Goal: Task Accomplishment & Management: Manage account settings

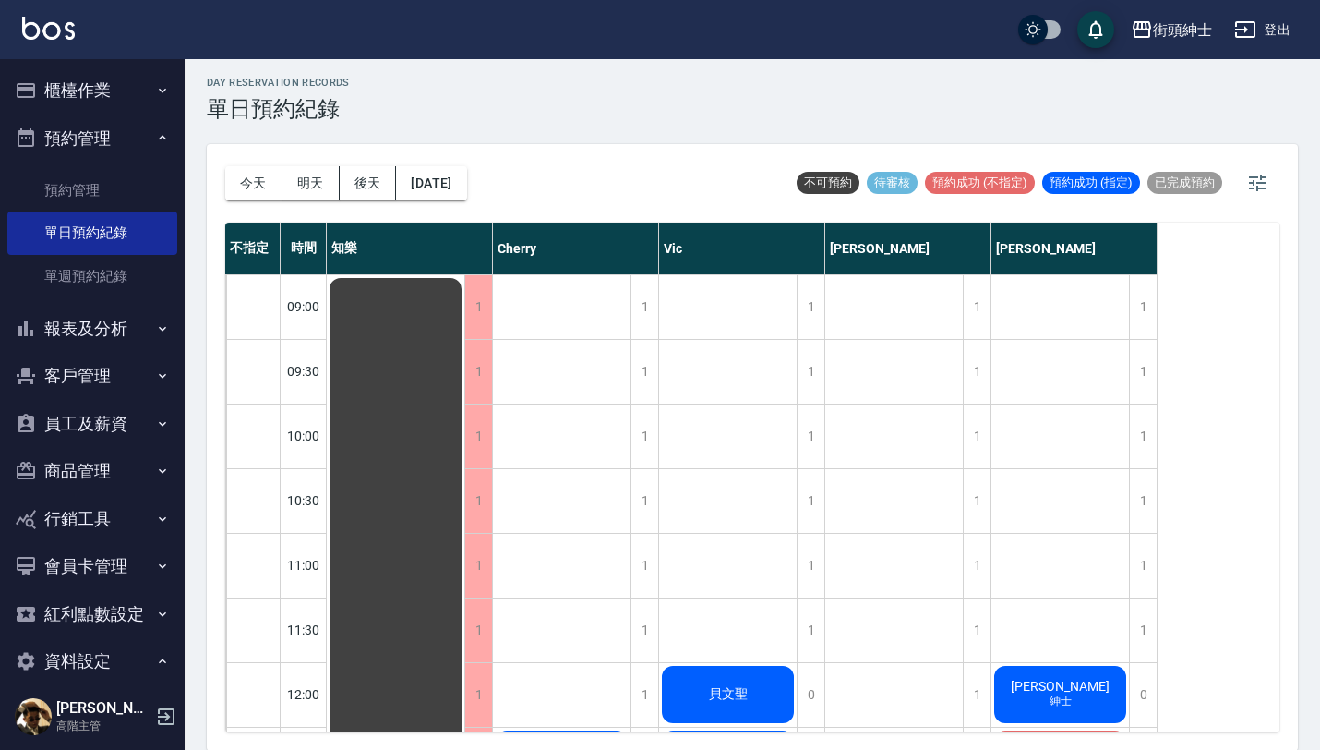
scroll to position [1014, 0]
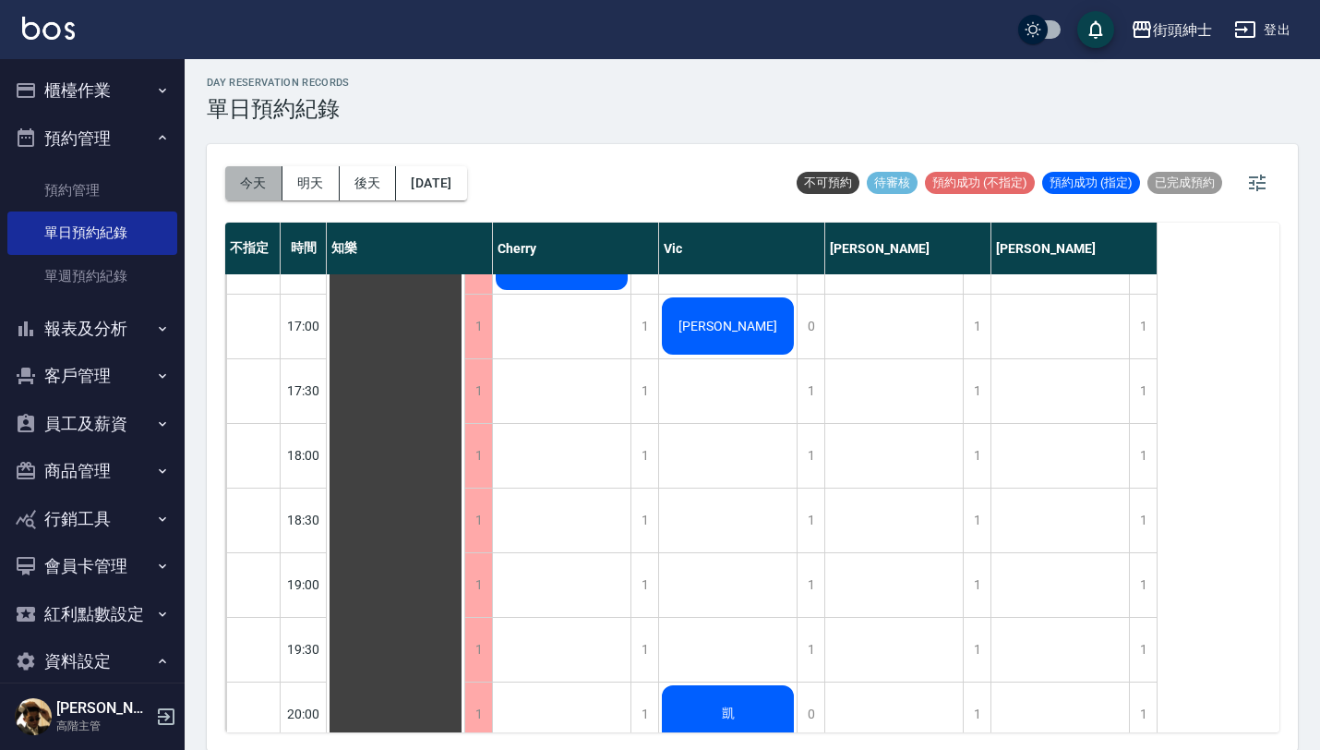
click at [257, 191] on button "今天" at bounding box center [253, 183] width 57 height 34
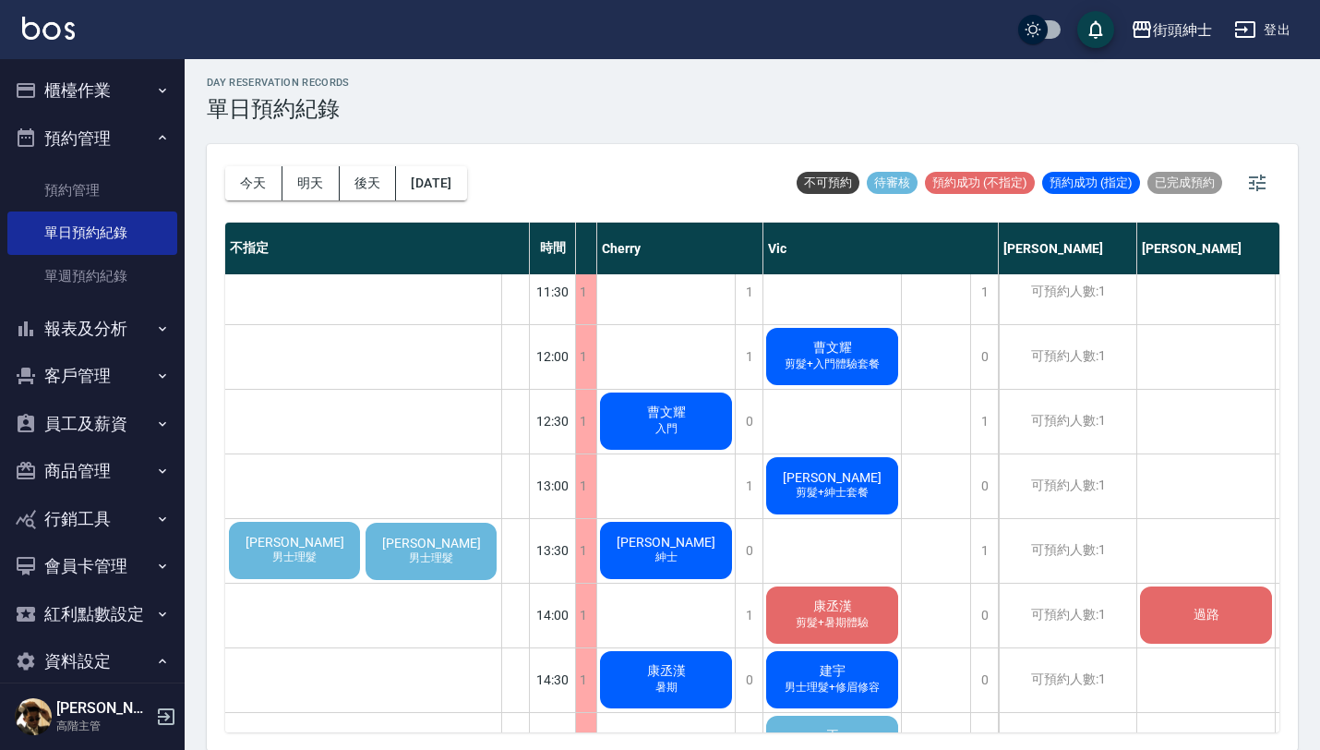
scroll to position [338, 178]
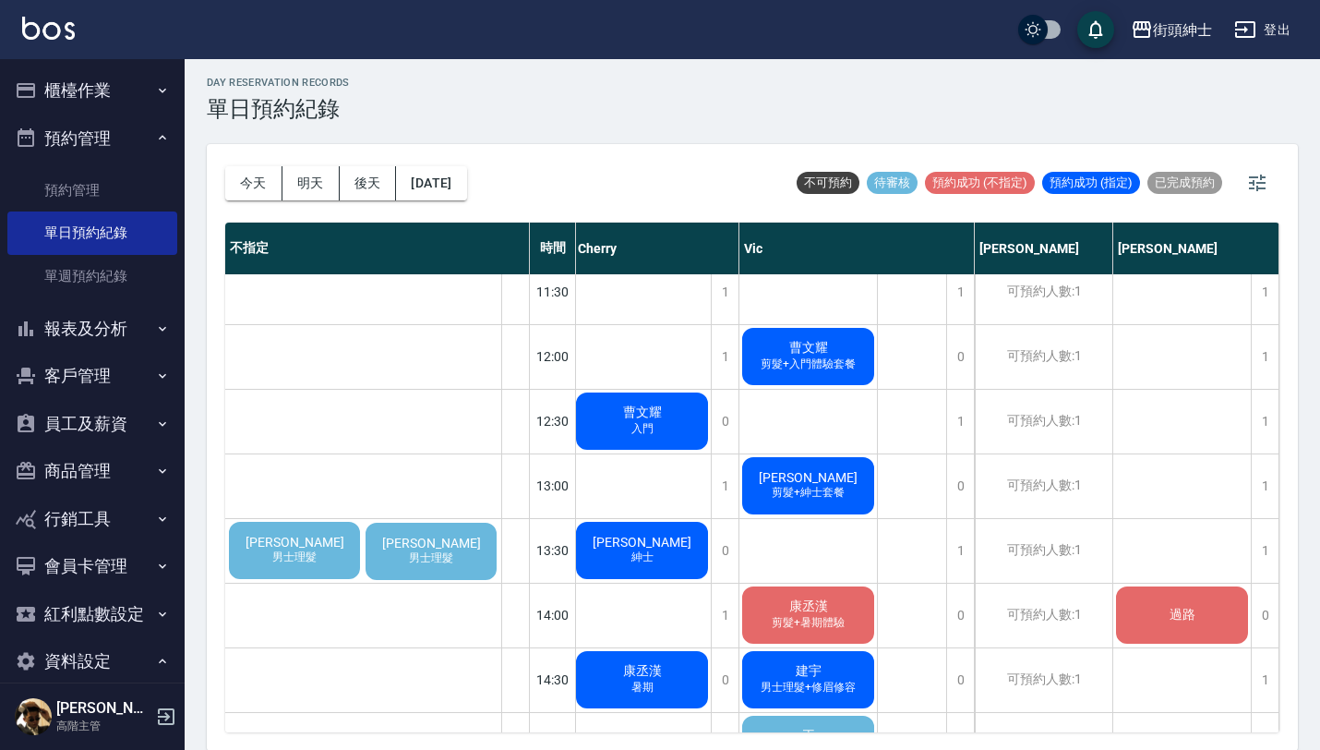
click at [320, 555] on span "男士理髮" at bounding box center [295, 557] width 52 height 16
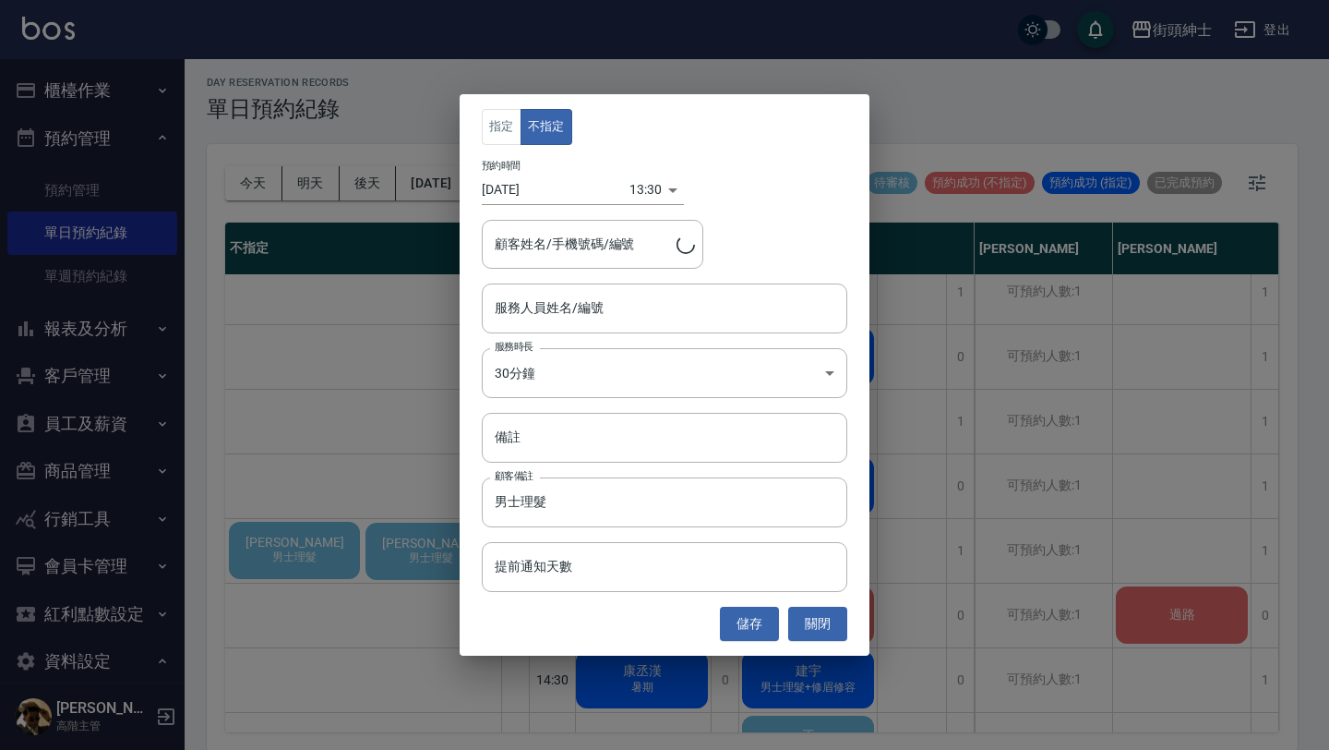
type input "[PERSON_NAME]/0900001211"
click at [645, 318] on input "服務人員姓名/編號" at bounding box center [664, 308] width 349 height 32
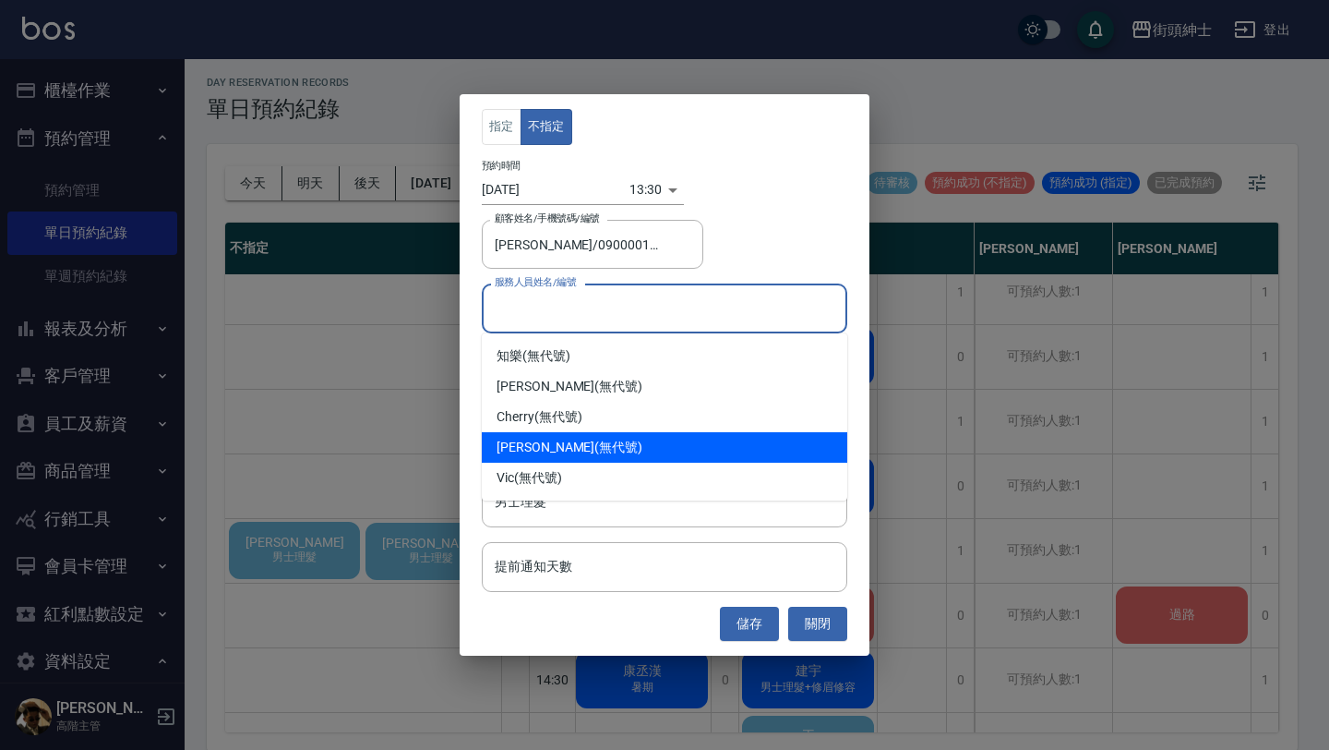
click at [602, 442] on div "[PERSON_NAME] (無代號)" at bounding box center [665, 447] width 366 height 30
type input "[PERSON_NAME](無代號)"
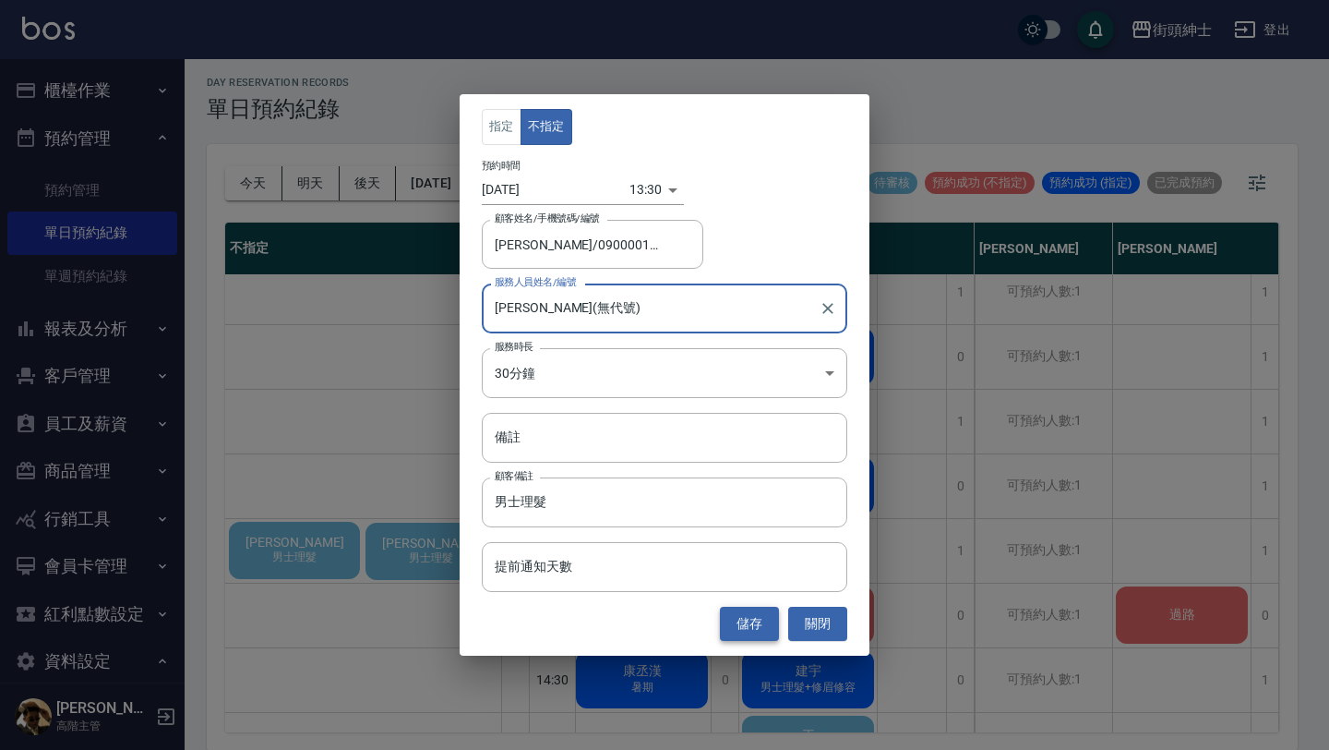
click at [758, 624] on button "儲存" at bounding box center [749, 623] width 59 height 34
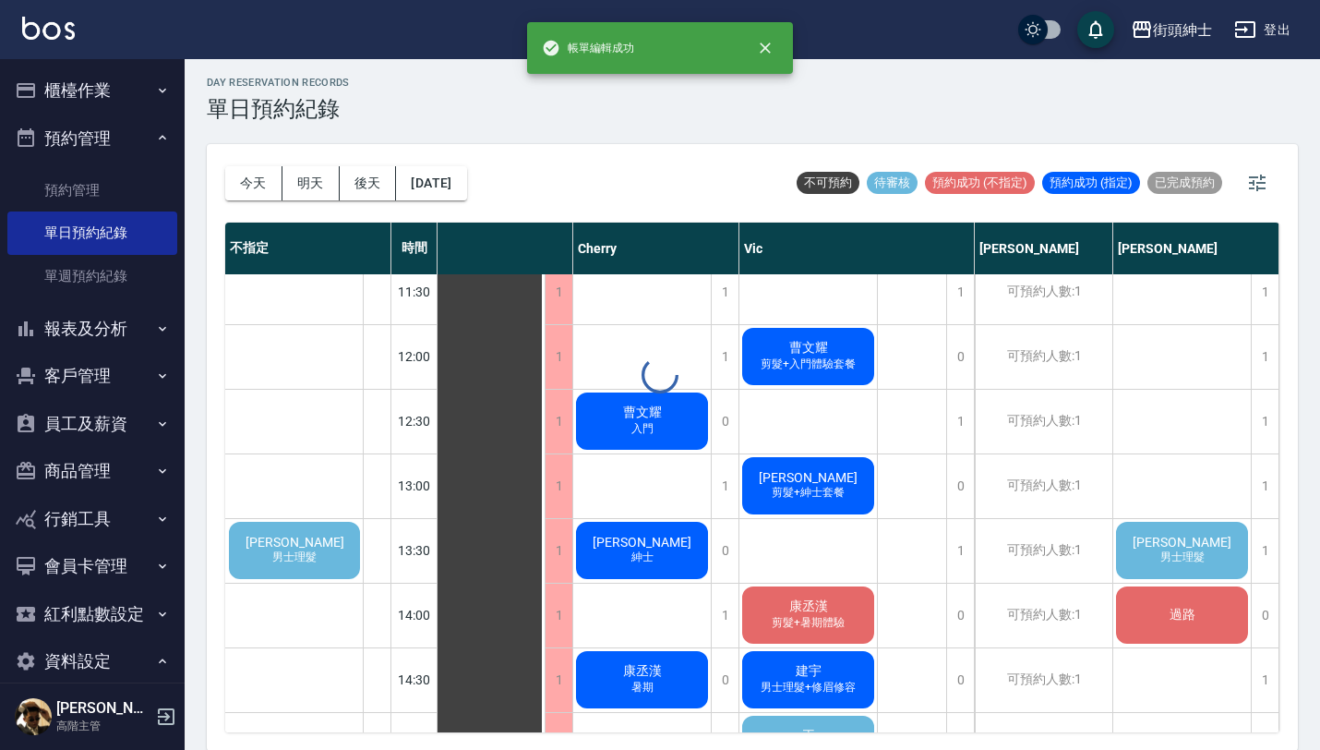
scroll to position [338, 40]
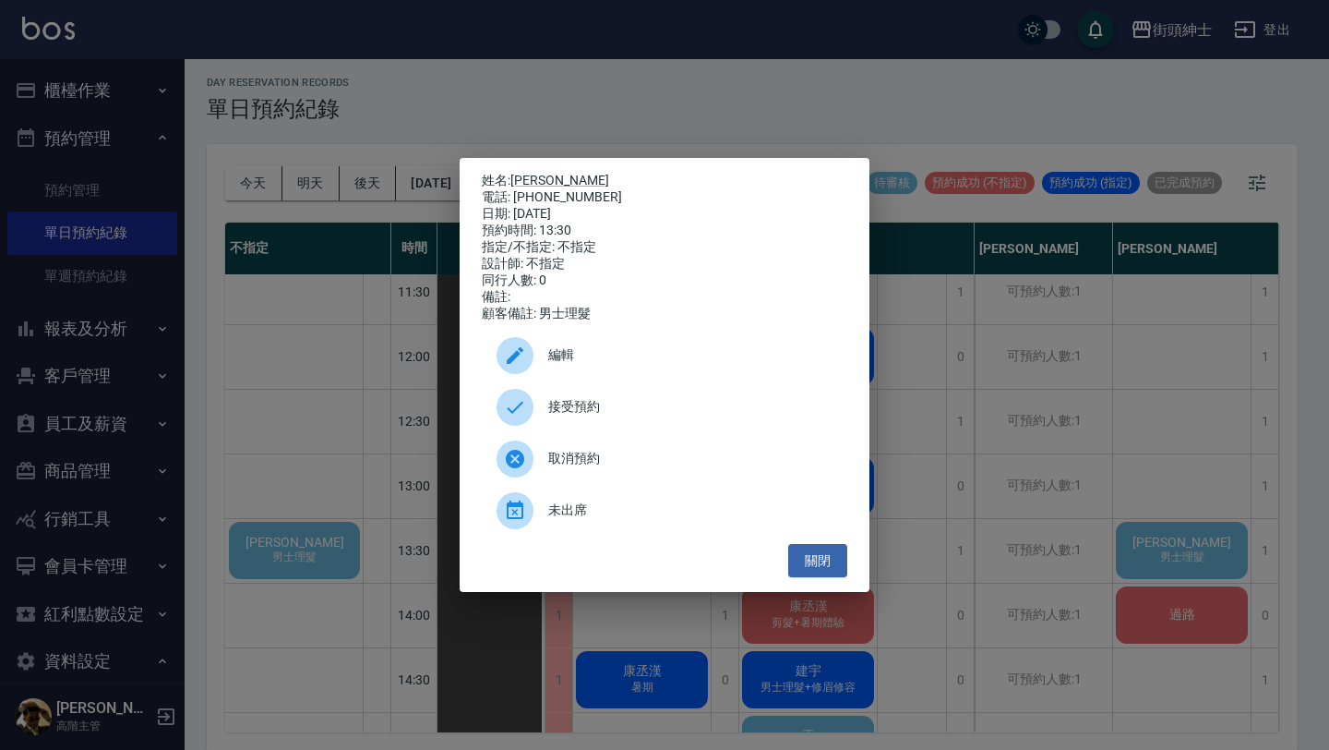
click at [671, 416] on span "接受預約" at bounding box center [690, 406] width 284 height 19
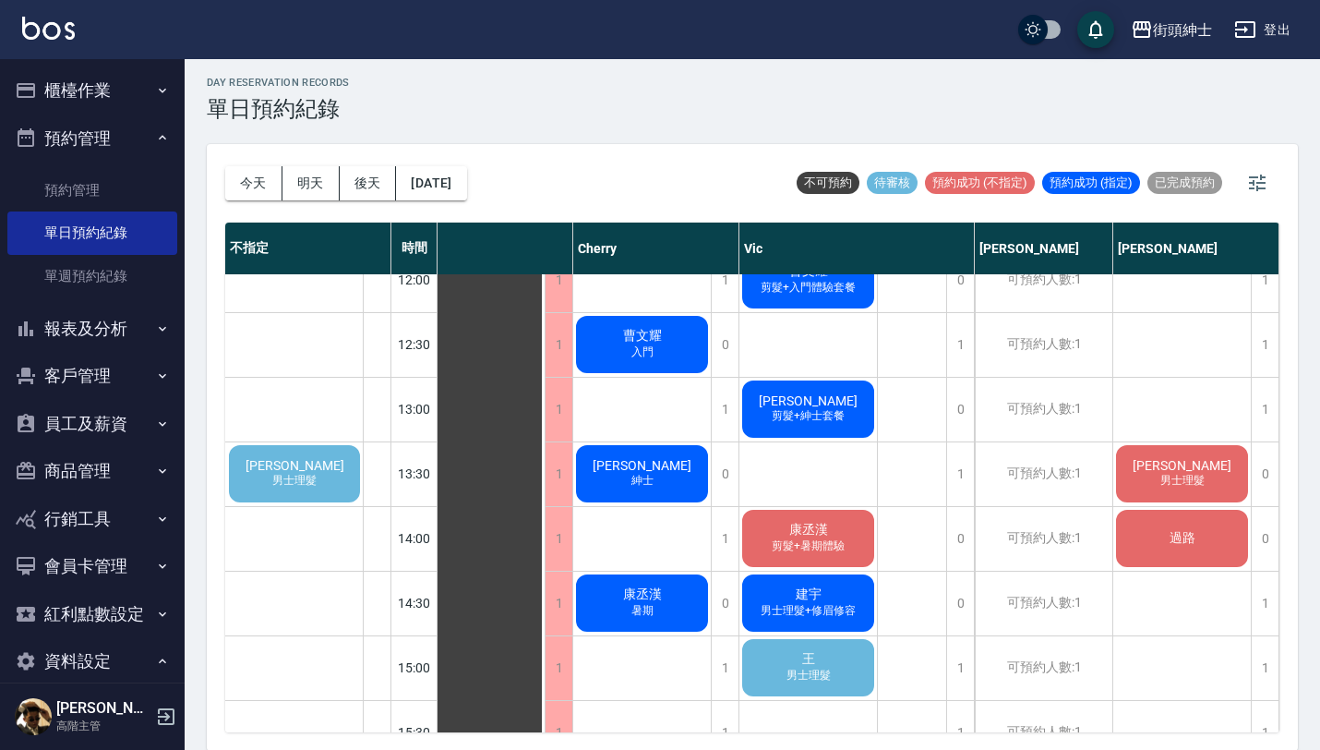
scroll to position [443, 30]
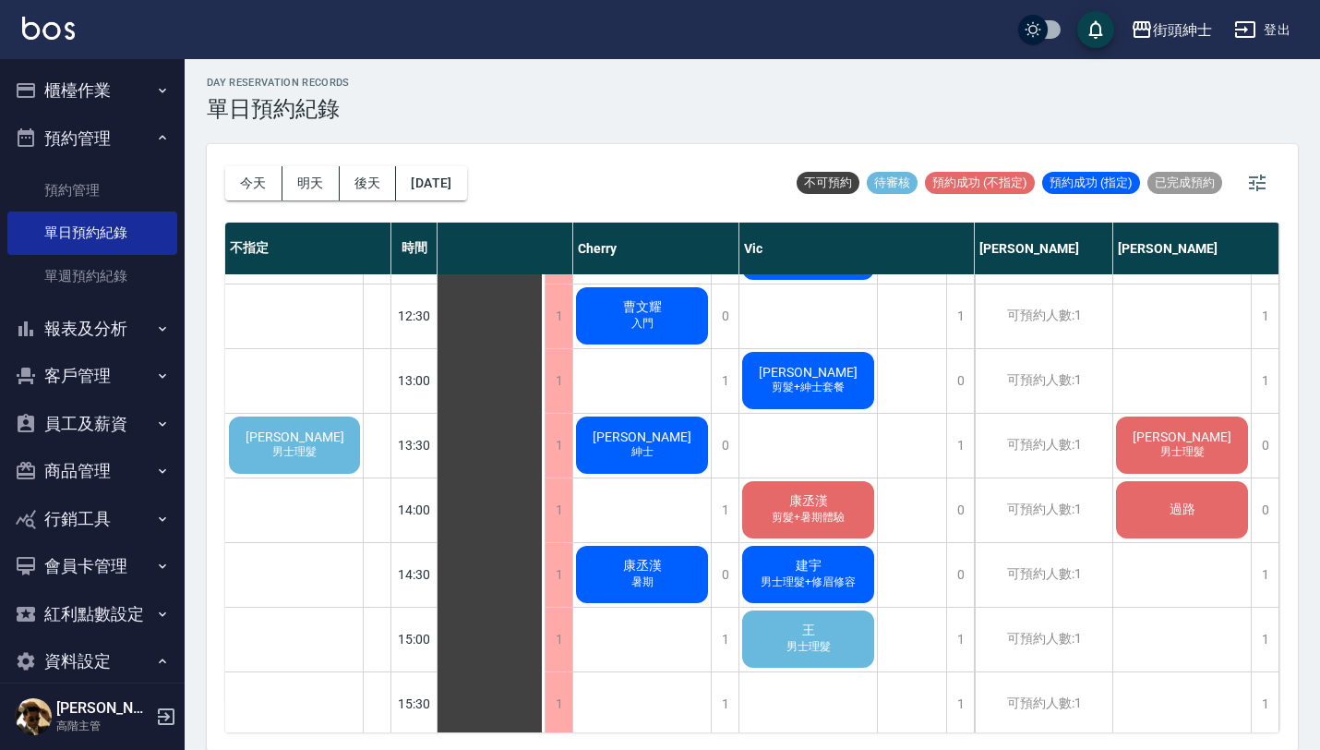
click at [646, 316] on span "男士理髮" at bounding box center [642, 316] width 7 height 0
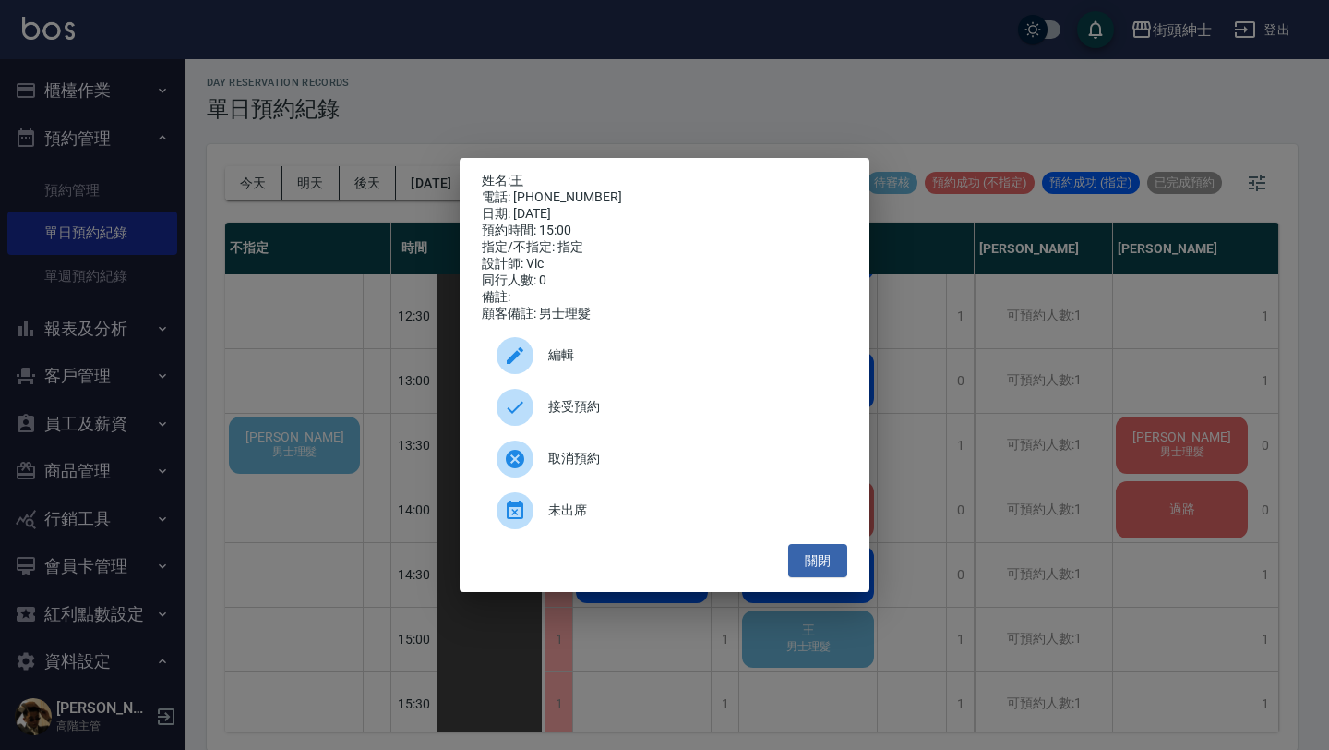
click at [628, 400] on div "接受預約" at bounding box center [665, 407] width 366 height 52
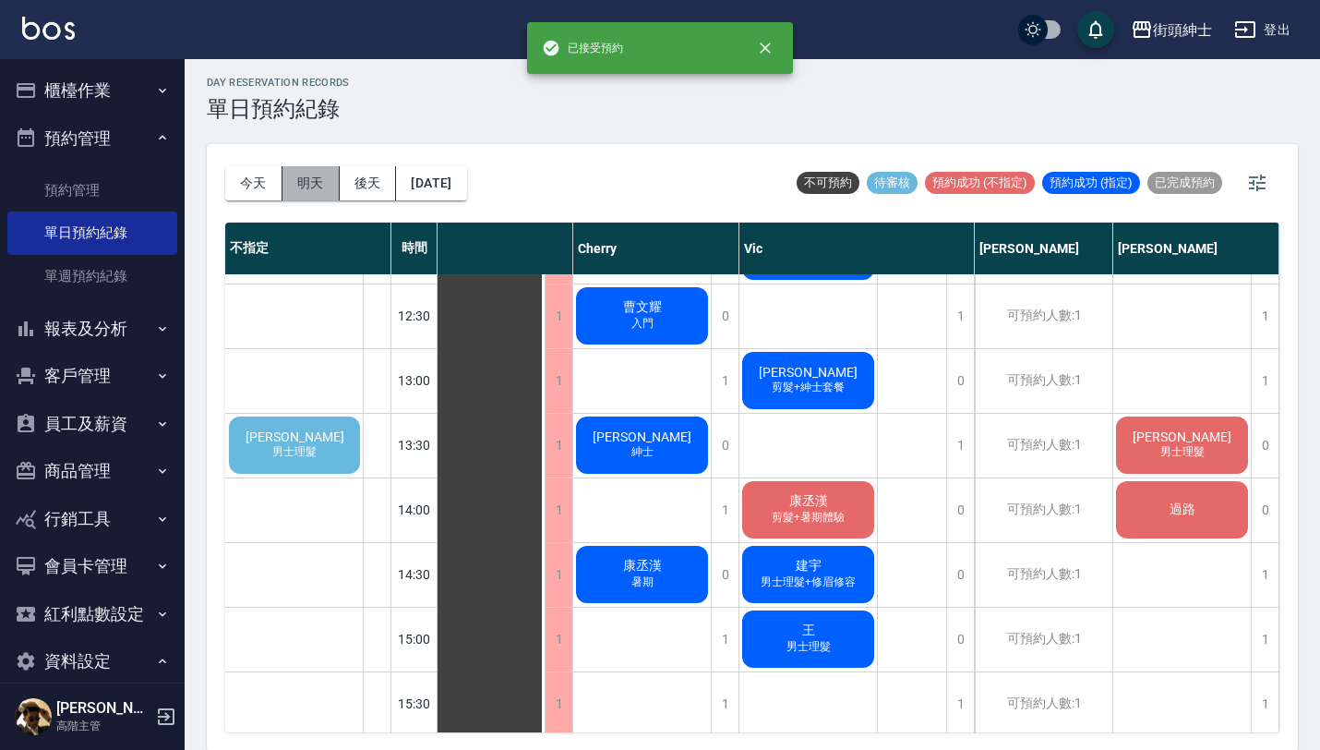
click at [322, 179] on button "明天" at bounding box center [310, 183] width 57 height 34
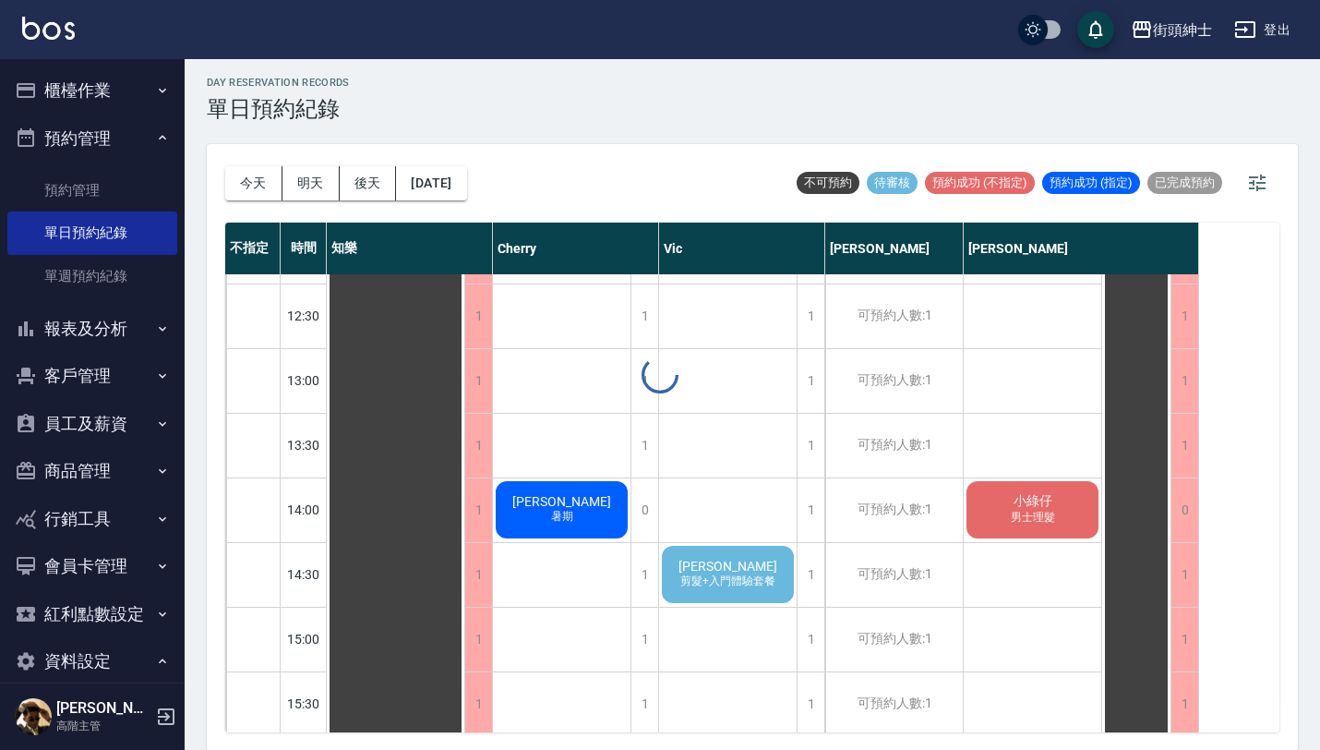
scroll to position [443, 0]
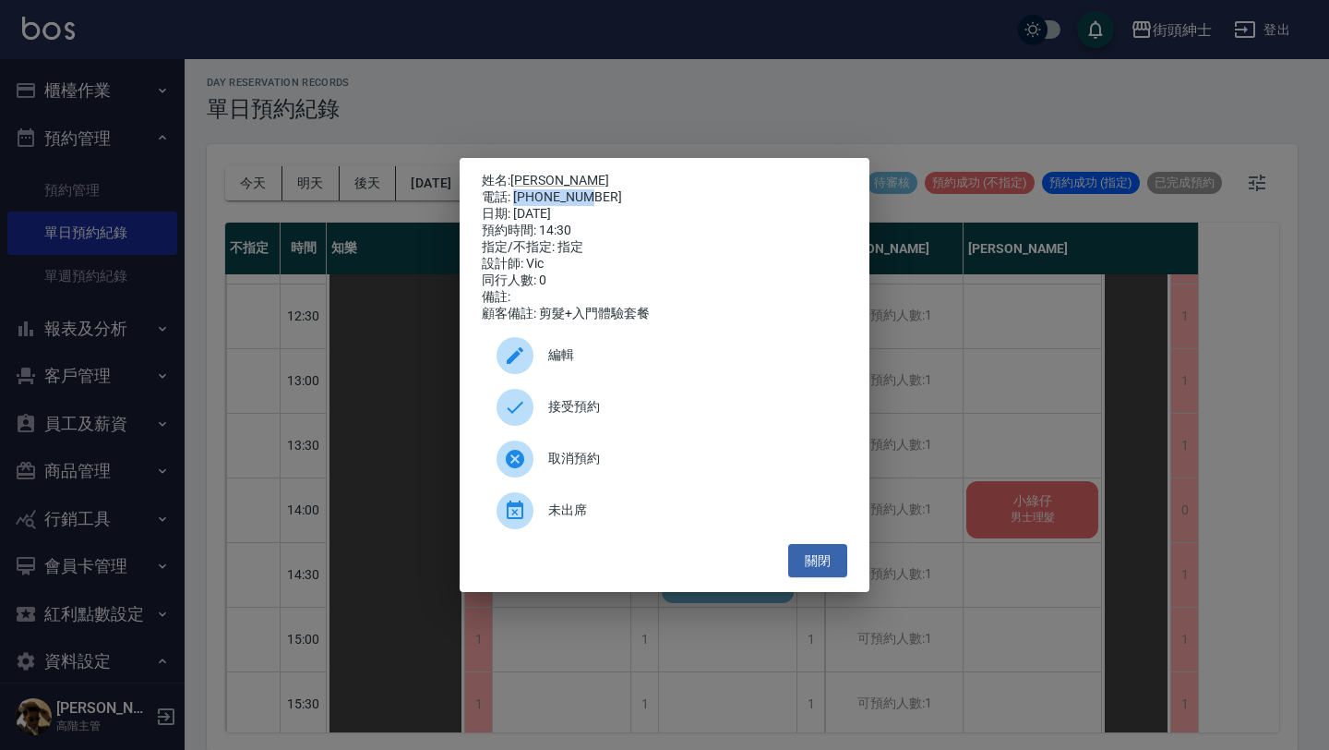
drag, startPoint x: 584, startPoint y: 189, endPoint x: 517, endPoint y: 189, distance: 67.4
click at [517, 189] on div "電話: [PHONE_NUMBER]" at bounding box center [665, 197] width 366 height 17
copy div "0905880517"
click at [816, 570] on button "關閉" at bounding box center [817, 561] width 59 height 34
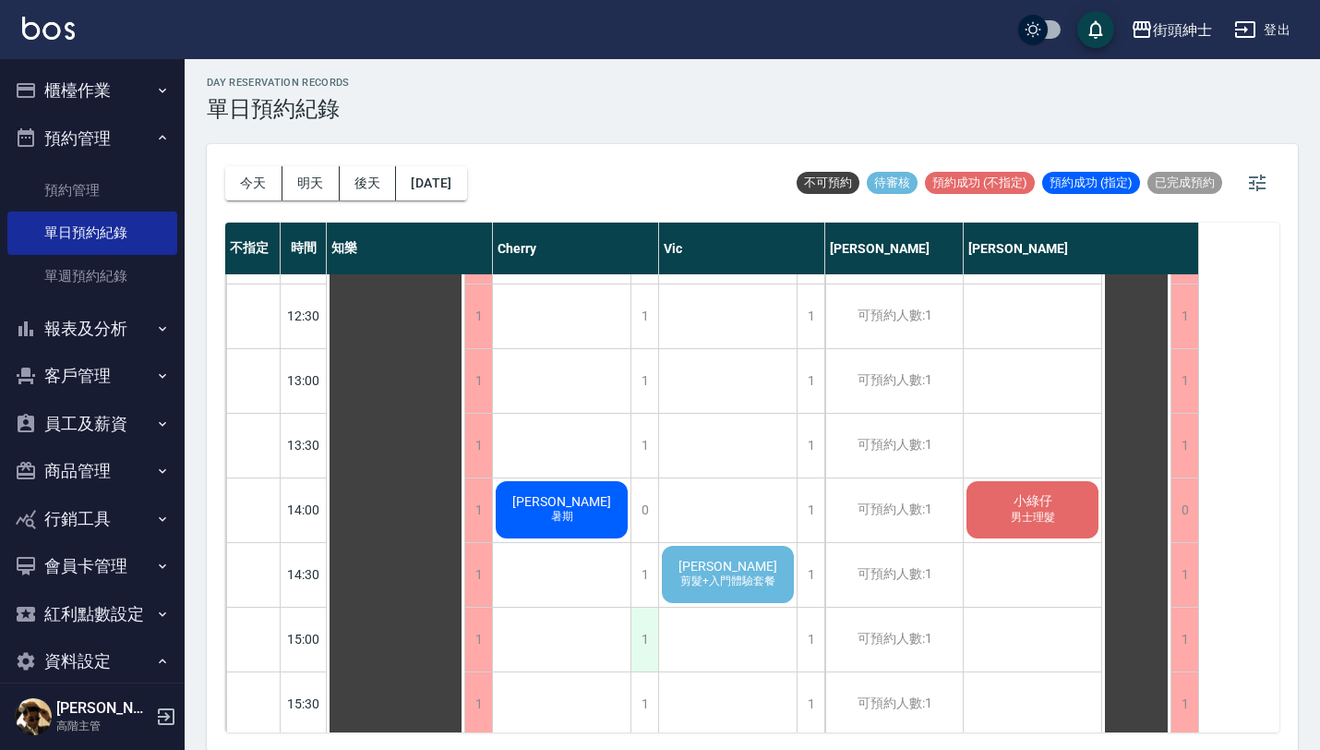
click at [652, 635] on div "1" at bounding box center [644, 639] width 28 height 64
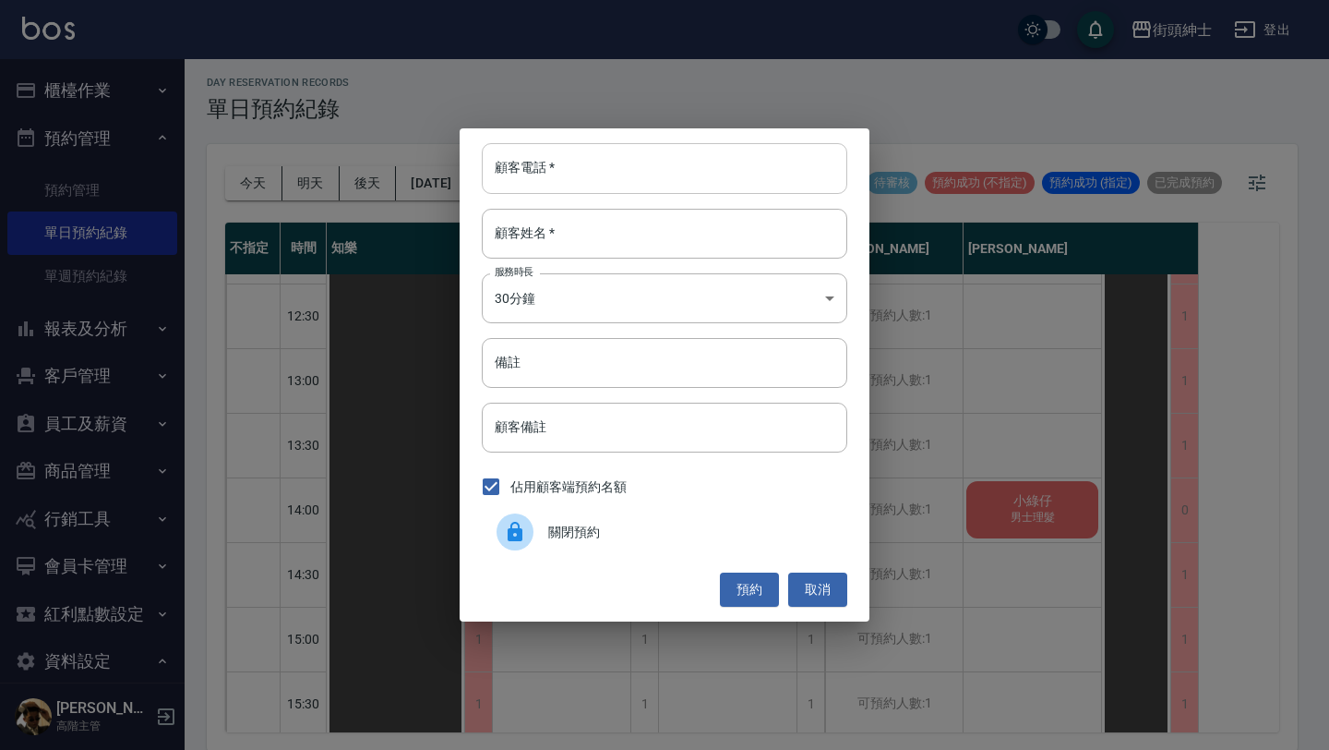
click at [584, 186] on input "顧客電話   *" at bounding box center [665, 168] width 366 height 50
paste input "0905880517"
type input "0905880517"
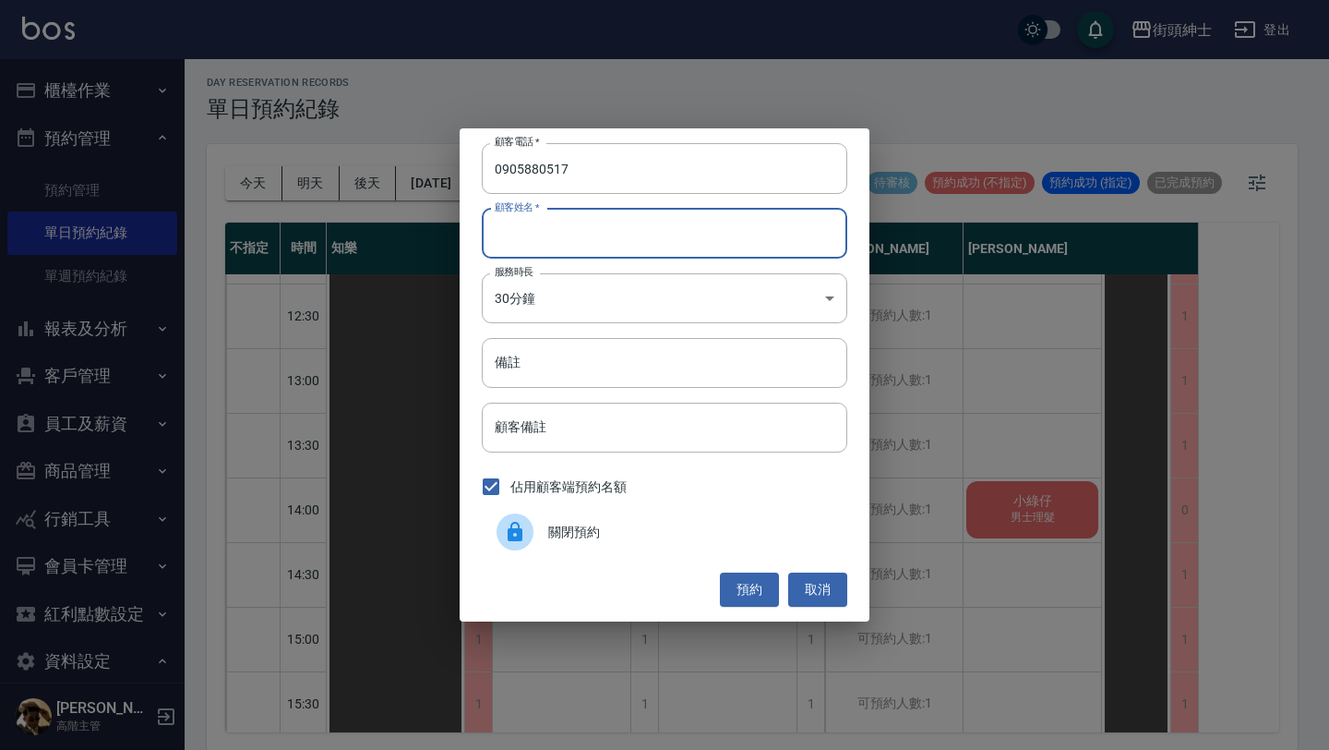
click at [571, 247] on input "顧客姓名   *" at bounding box center [665, 234] width 366 height 50
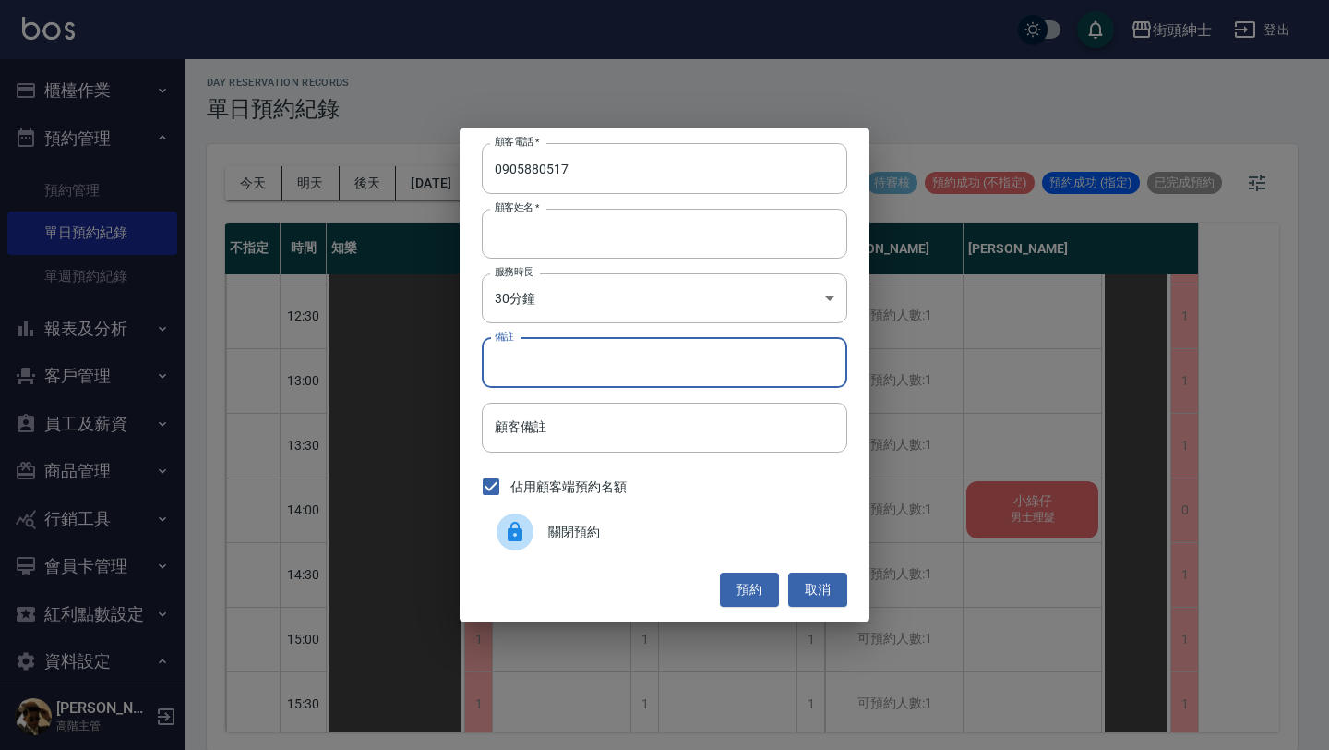
click at [569, 366] on input "備註" at bounding box center [665, 363] width 366 height 50
type input "b"
type input "入門"
click at [761, 591] on button "預約" at bounding box center [749, 589] width 59 height 34
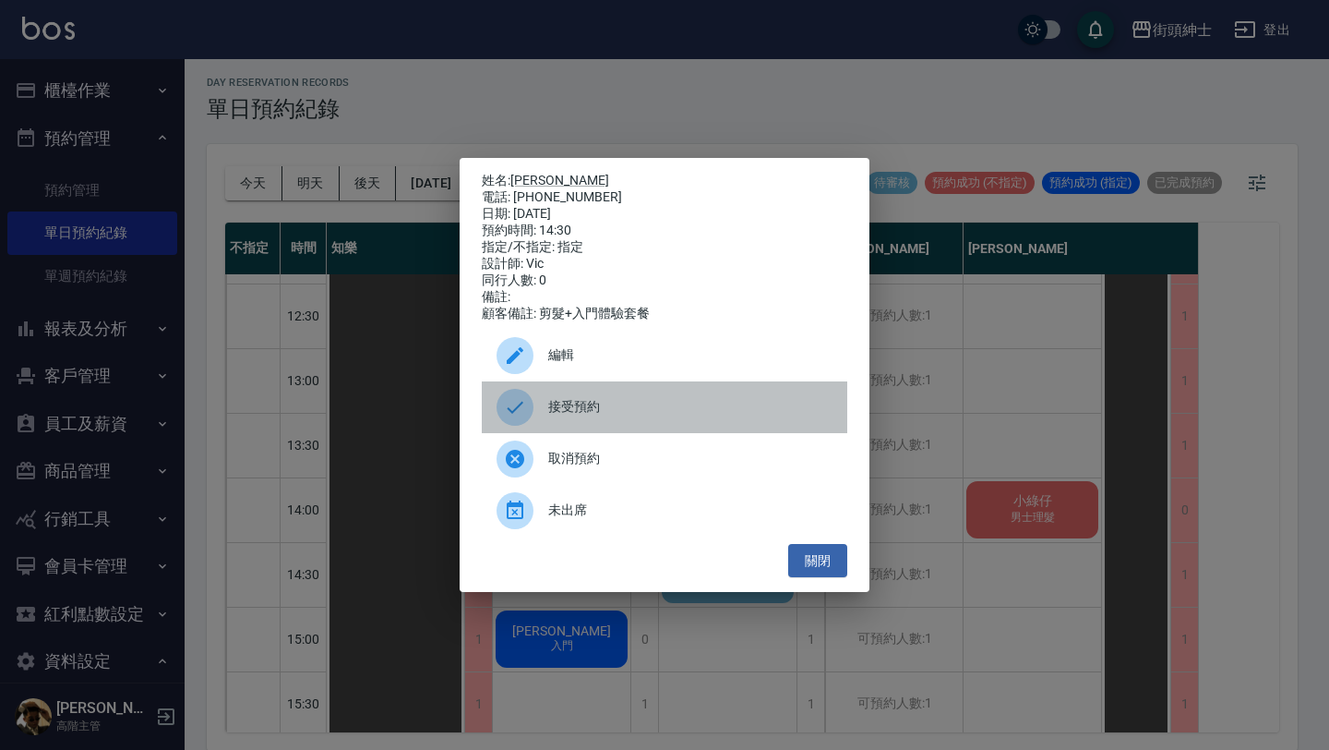
click at [635, 412] on span "接受預約" at bounding box center [690, 406] width 284 height 19
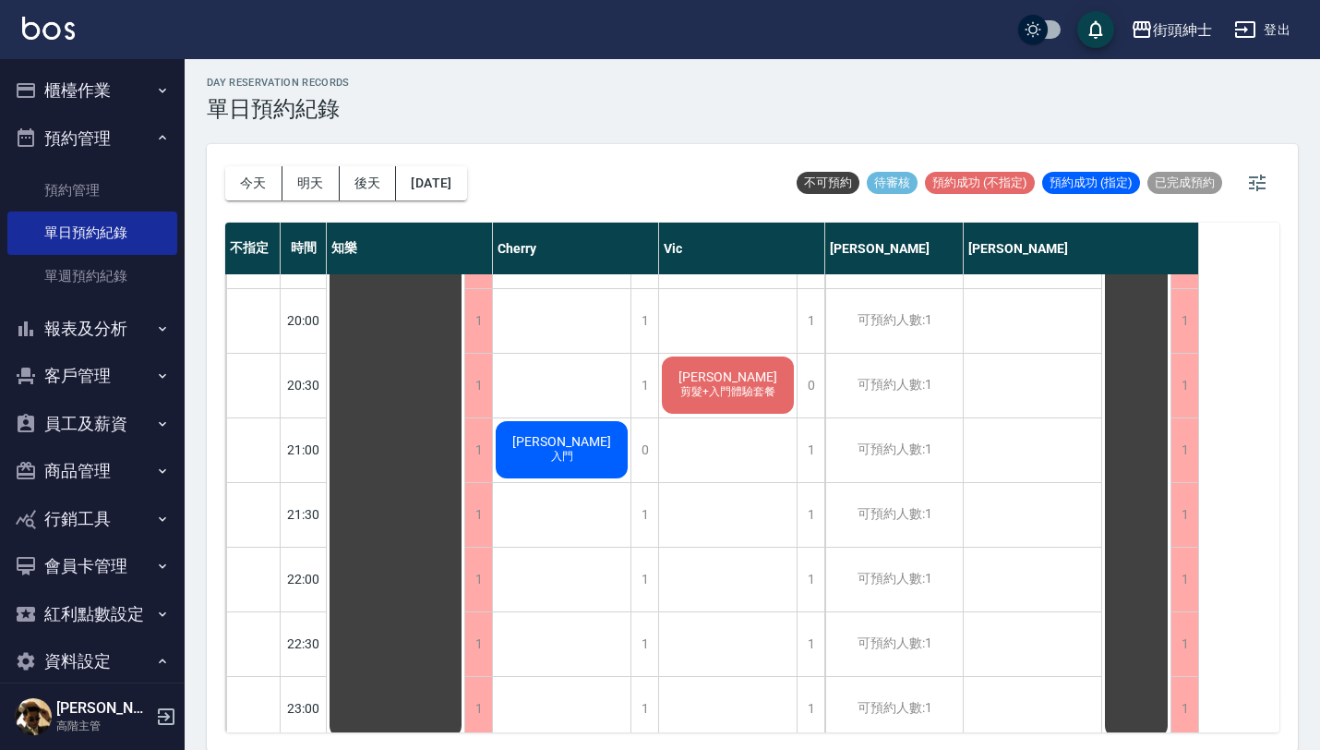
scroll to position [1432, 0]
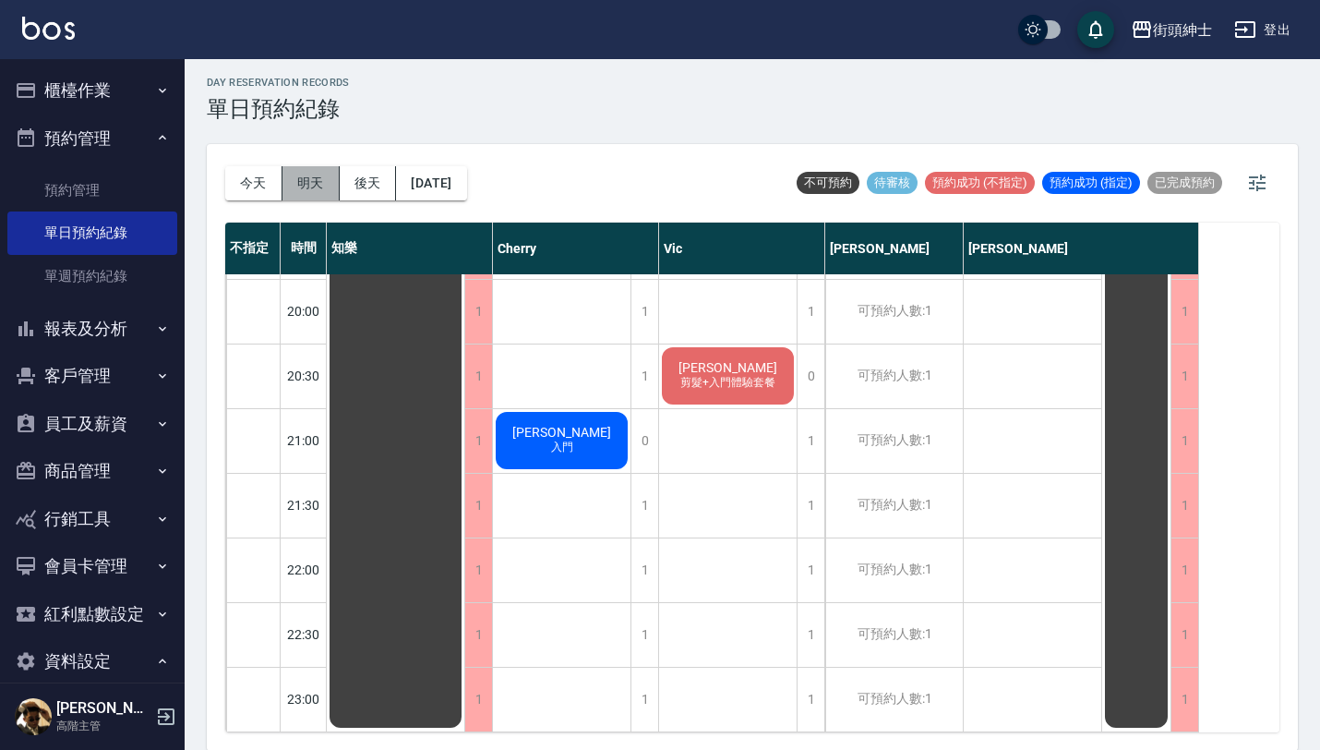
click at [320, 190] on button "明天" at bounding box center [310, 183] width 57 height 34
click at [373, 183] on button "後天" at bounding box center [368, 183] width 57 height 34
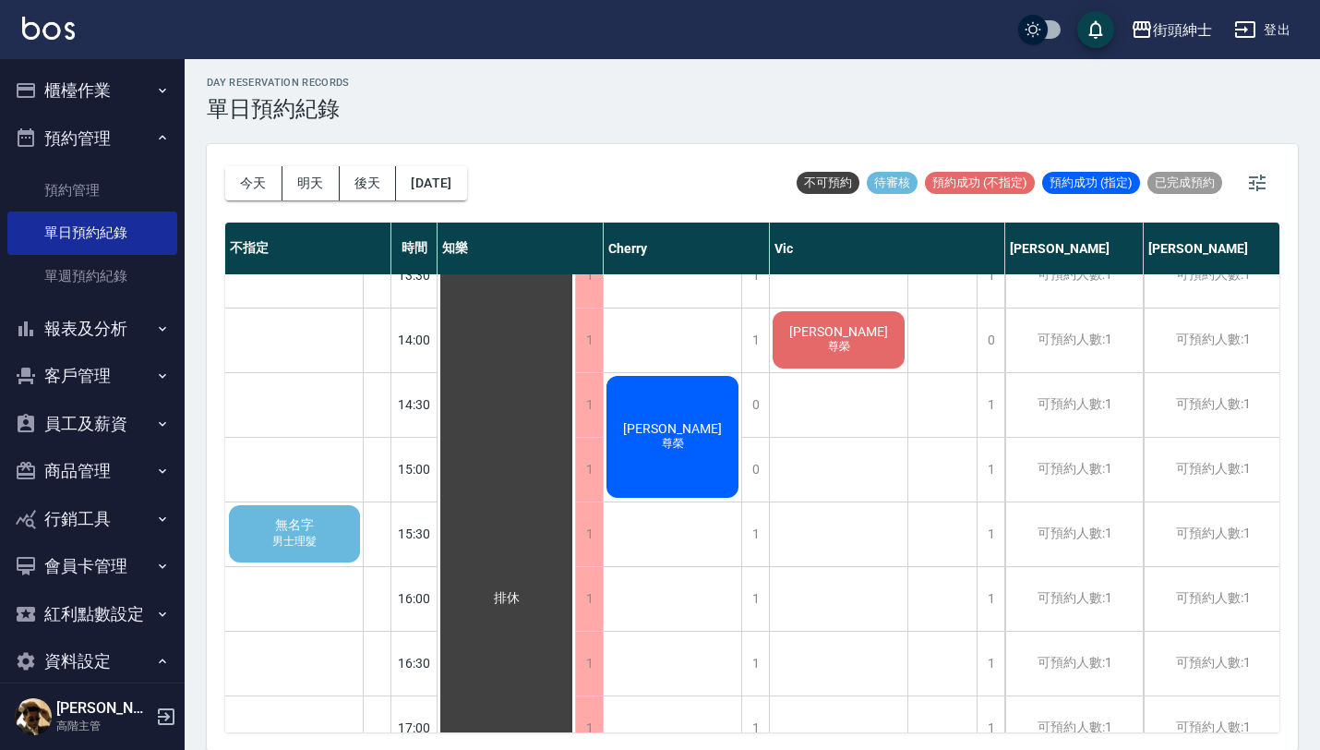
scroll to position [610, 0]
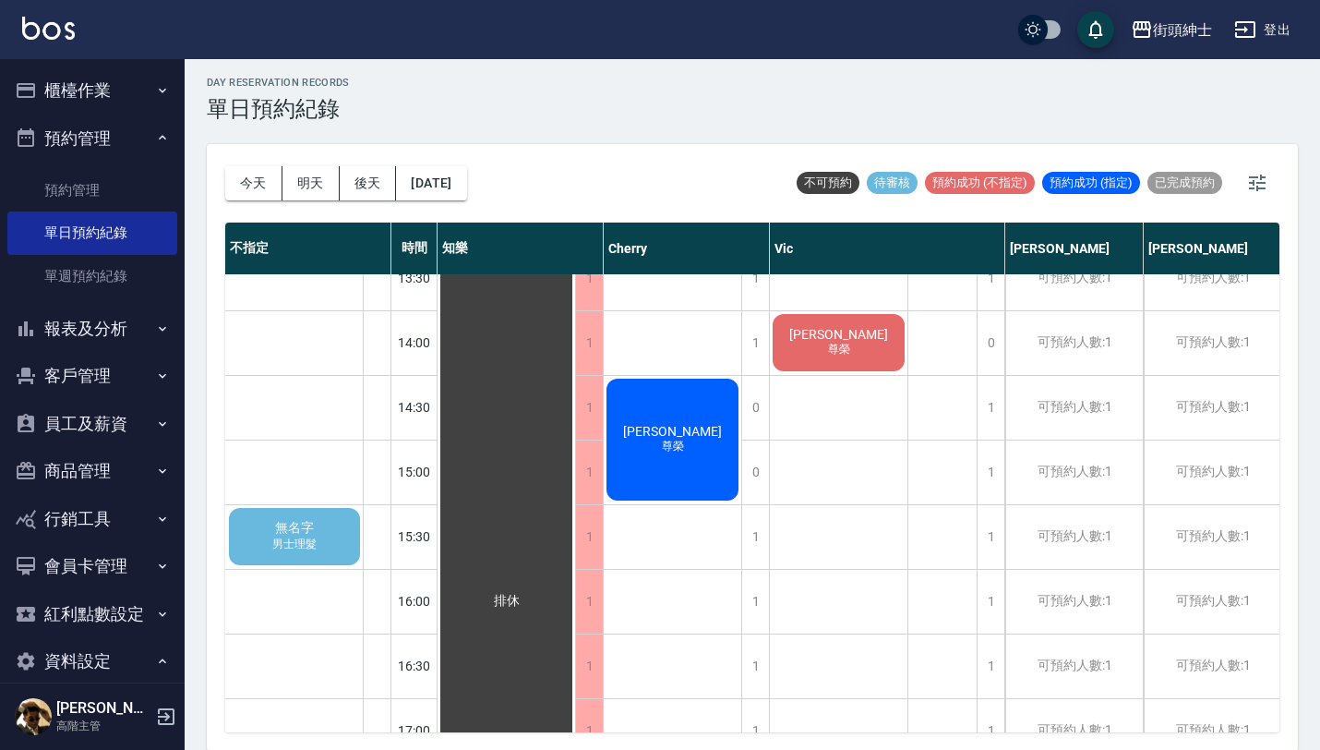
click at [304, 540] on span "男士理髮" at bounding box center [295, 544] width 52 height 16
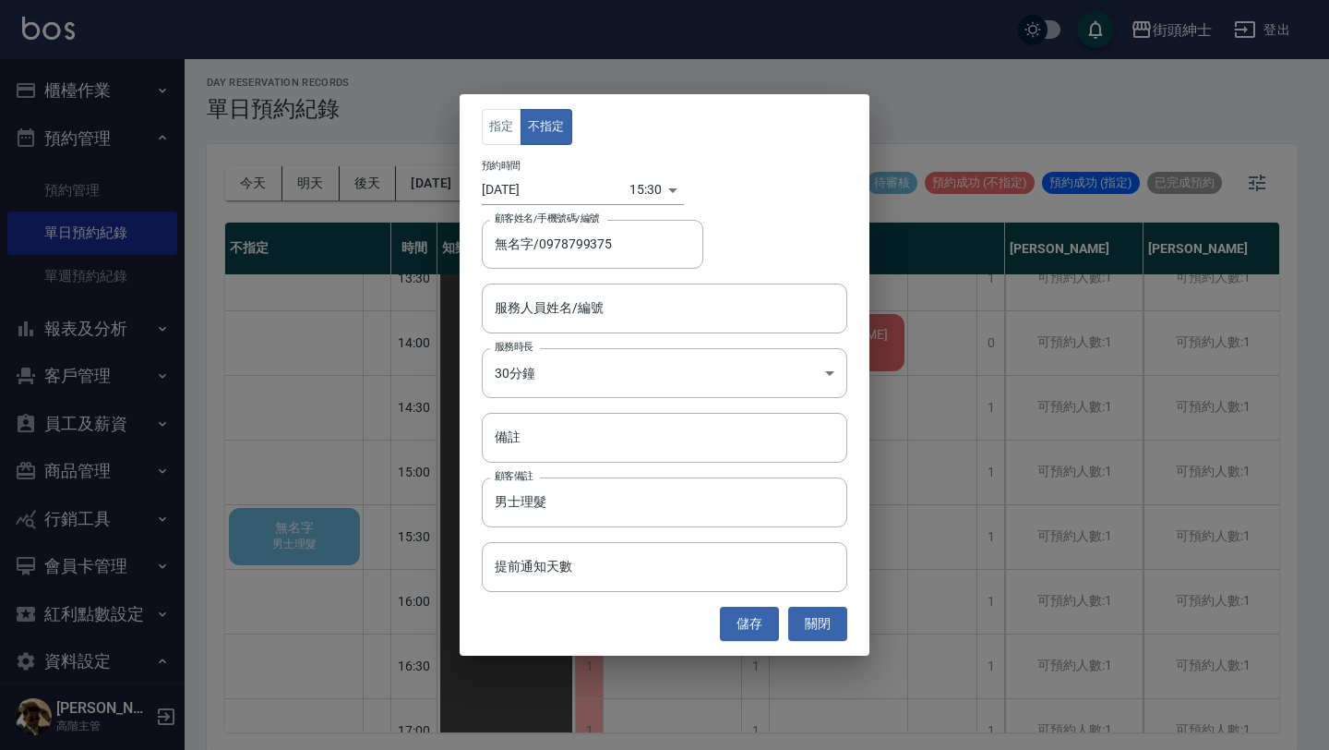
click at [596, 298] on input "服務人員姓名/編號" at bounding box center [664, 308] width 349 height 32
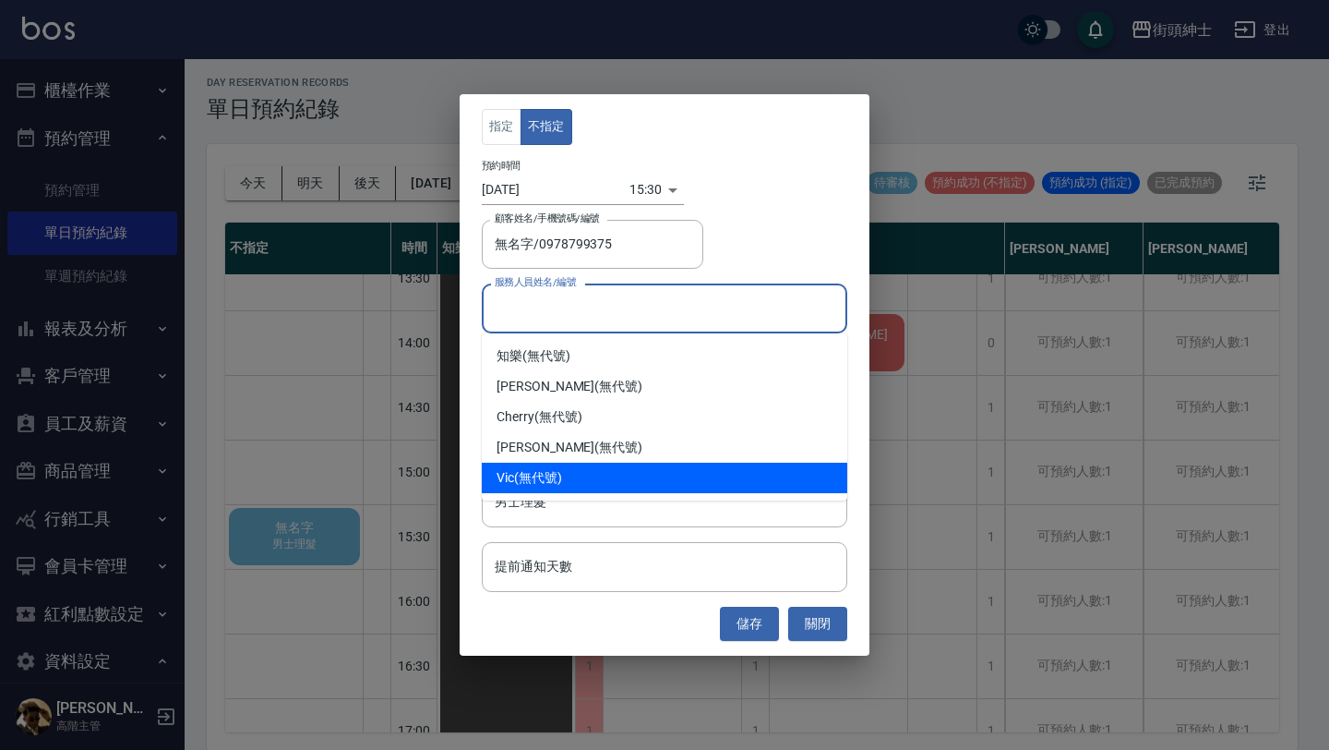
click at [564, 474] on div "Vic (無代號)" at bounding box center [665, 477] width 366 height 30
type input "Vic(無代號)"
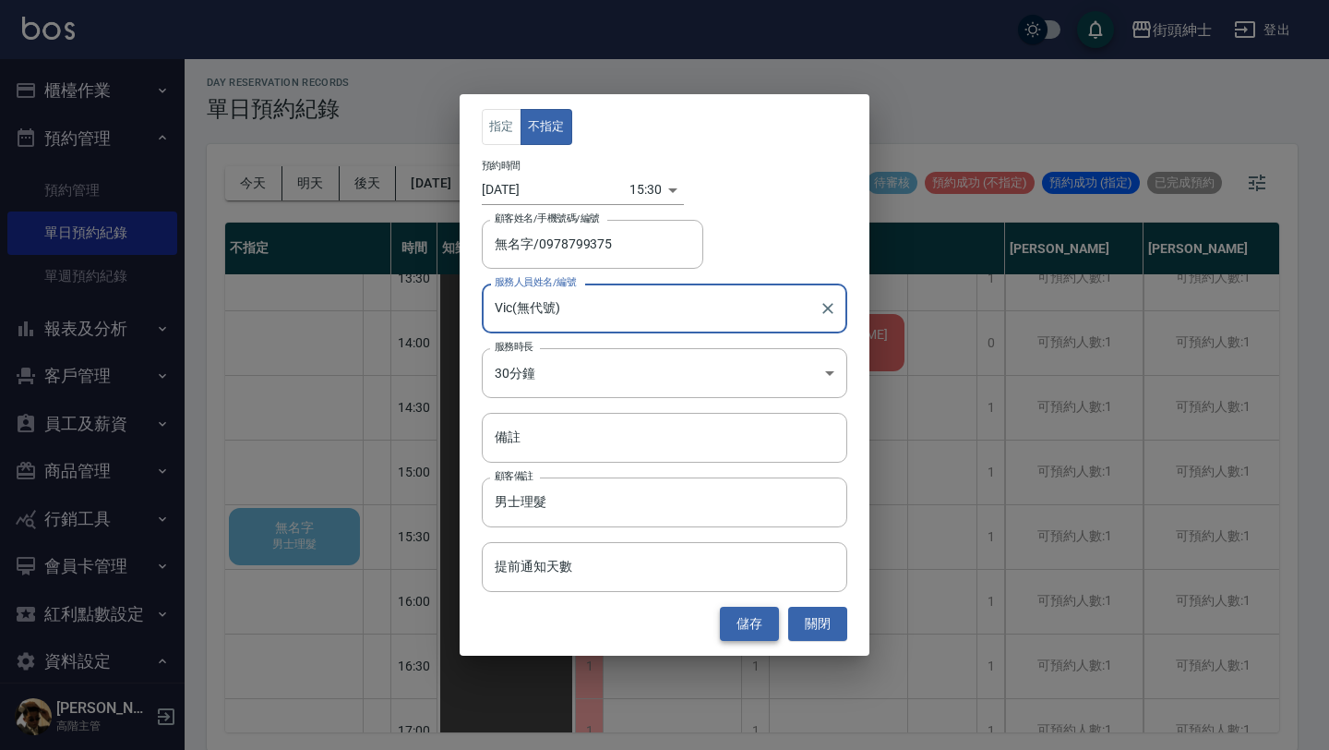
click at [747, 622] on button "儲存" at bounding box center [749, 623] width 59 height 34
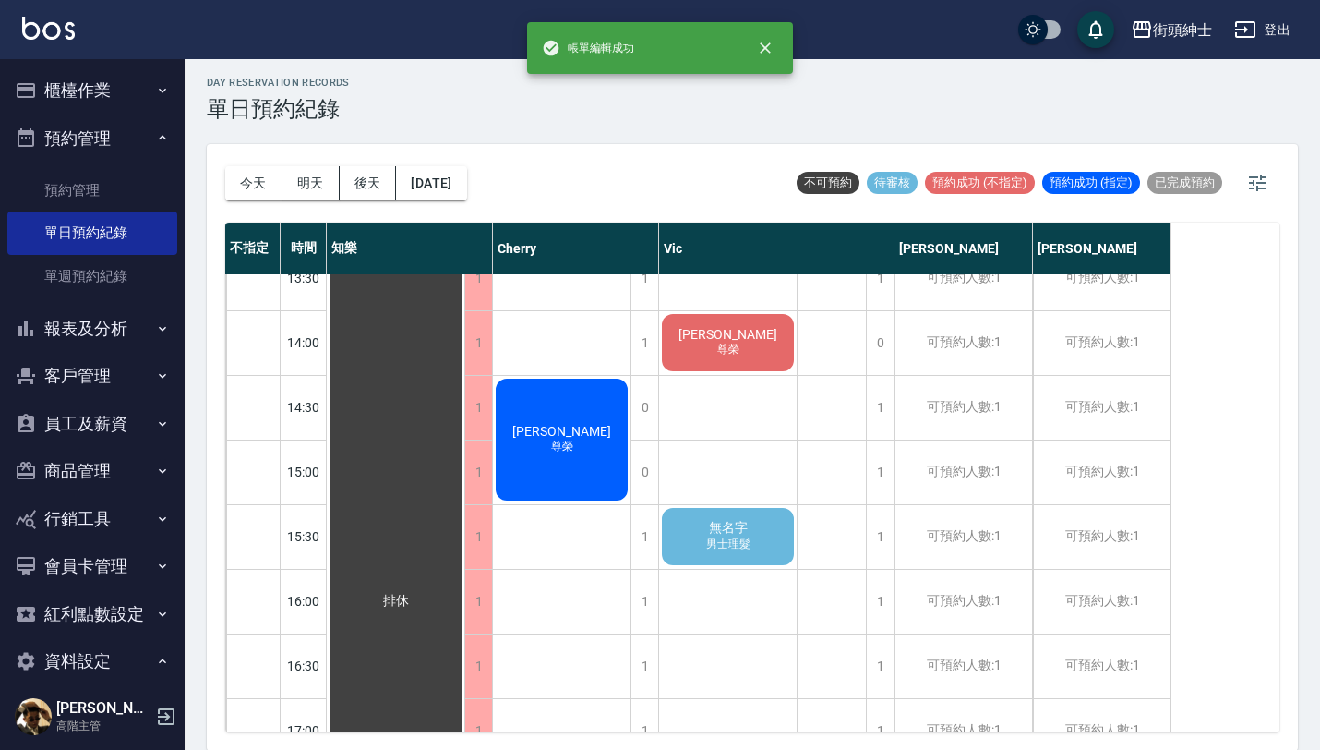
click at [413, 593] on span "無名字" at bounding box center [395, 601] width 33 height 17
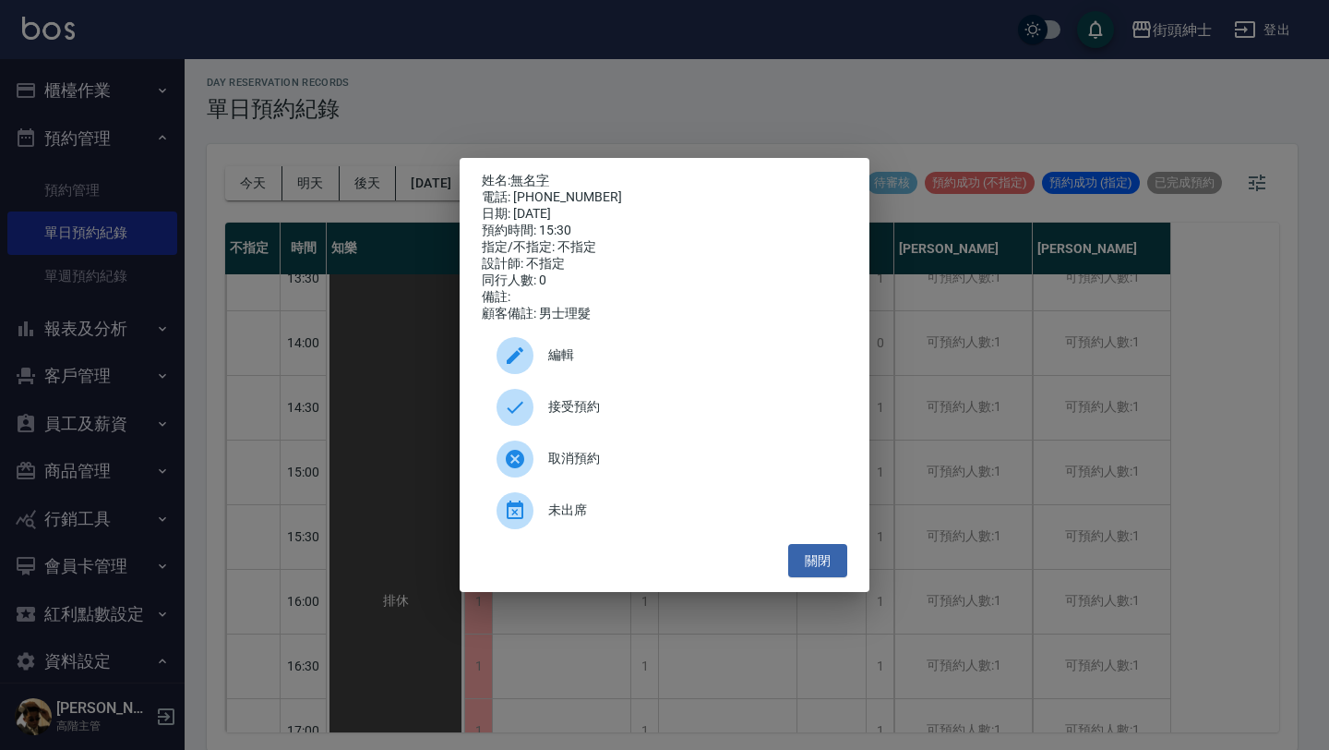
click at [629, 412] on span "接受預約" at bounding box center [690, 406] width 284 height 19
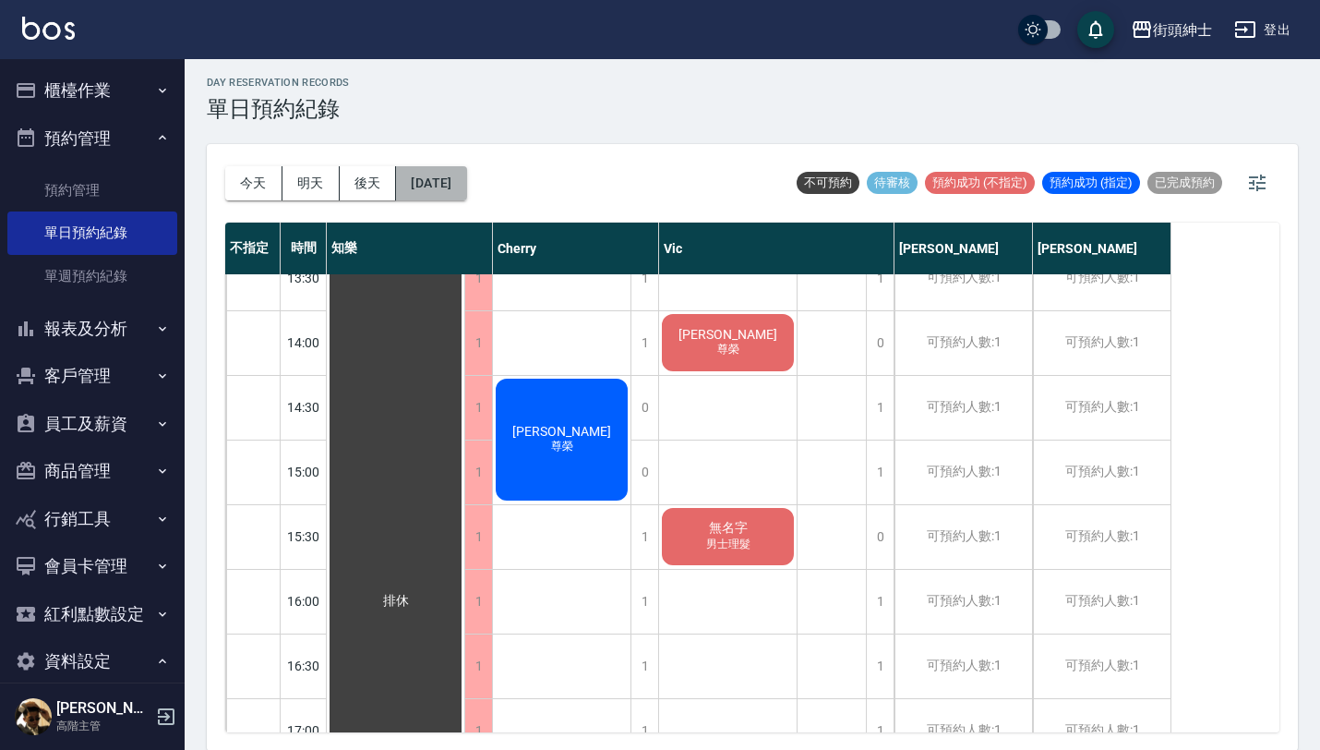
click at [431, 173] on button "[DATE]" at bounding box center [431, 183] width 70 height 34
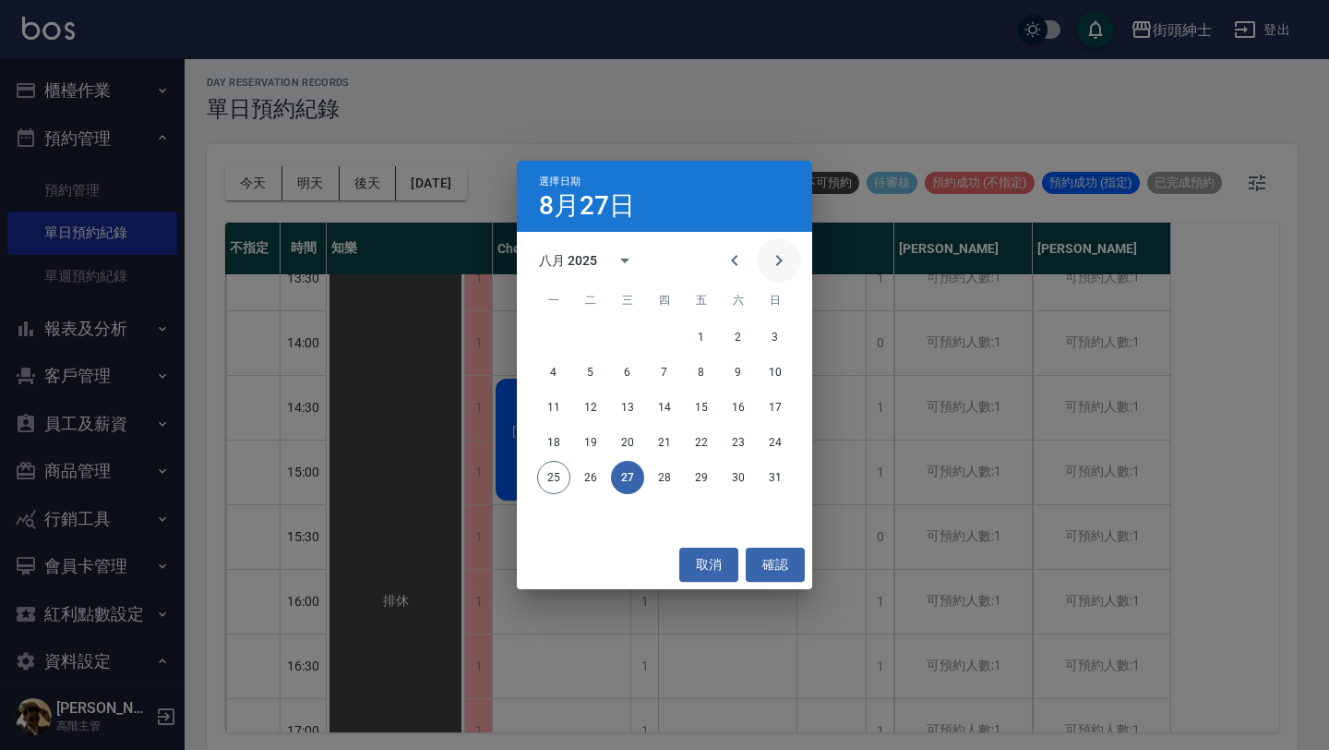
click at [775, 258] on icon "Next month" at bounding box center [779, 260] width 22 height 22
click at [629, 376] on button "10" at bounding box center [627, 371] width 33 height 33
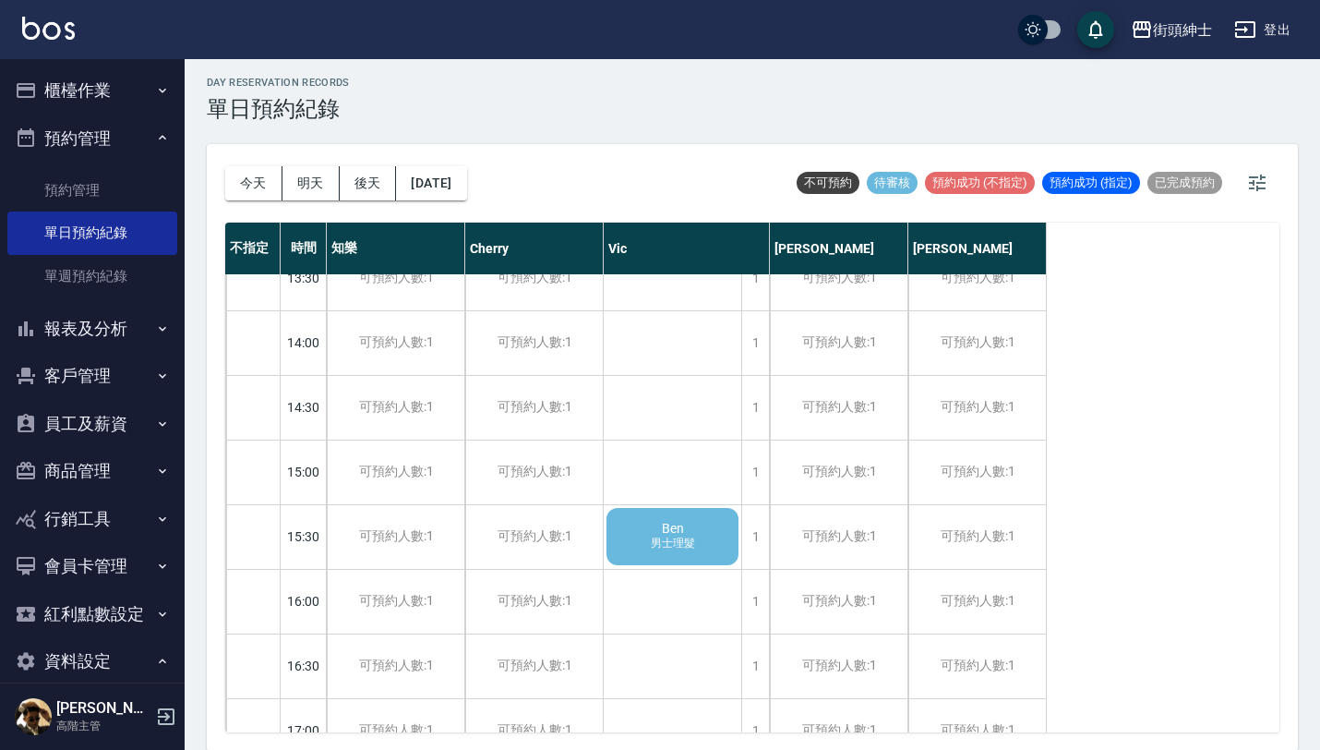
click at [686, 542] on span "男士理髮" at bounding box center [673, 543] width 52 height 16
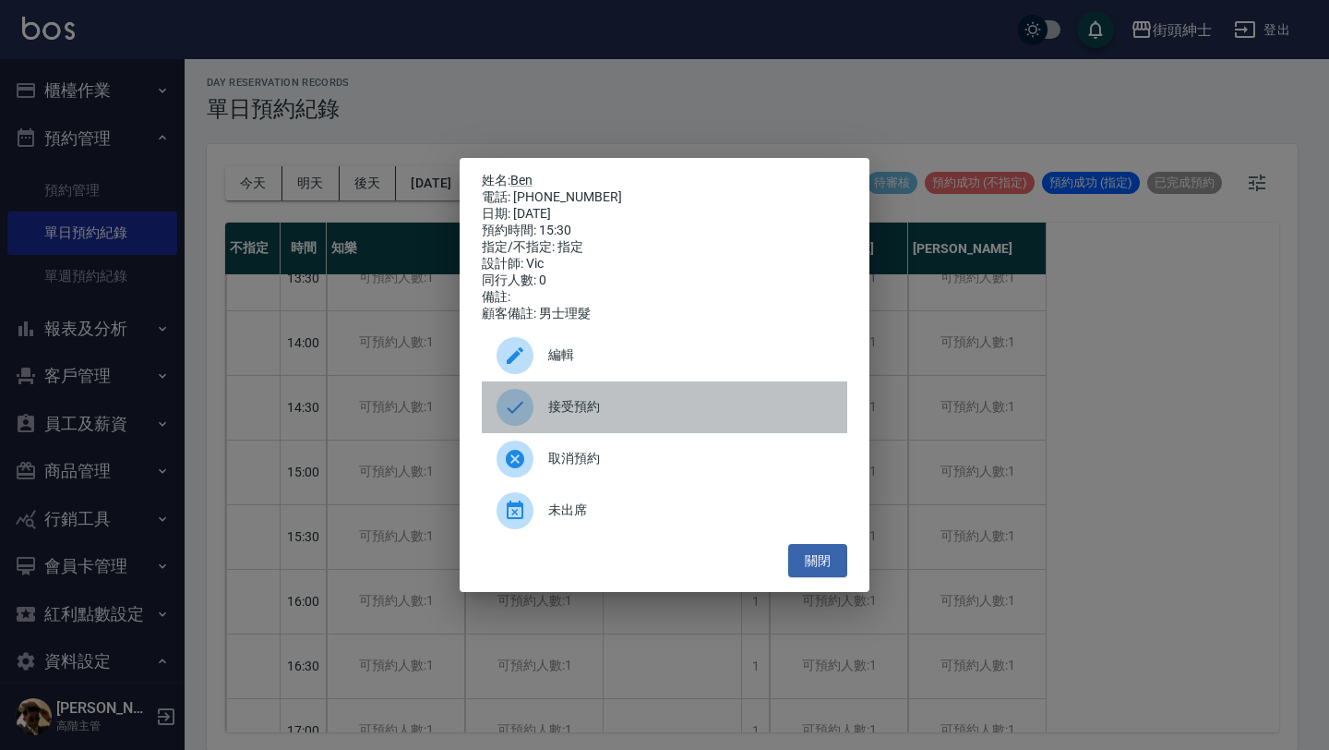
click at [677, 414] on span "接受預約" at bounding box center [690, 406] width 284 height 19
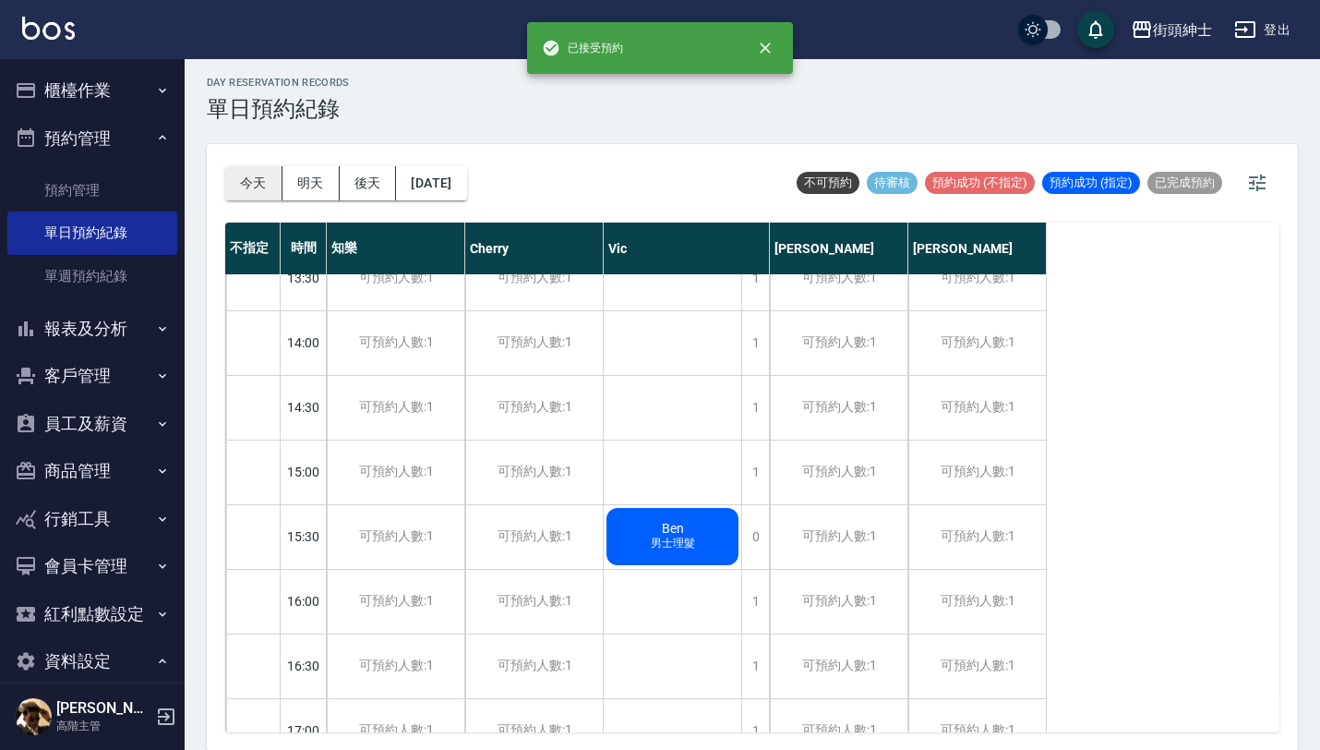
click at [234, 174] on button "今天" at bounding box center [253, 183] width 57 height 34
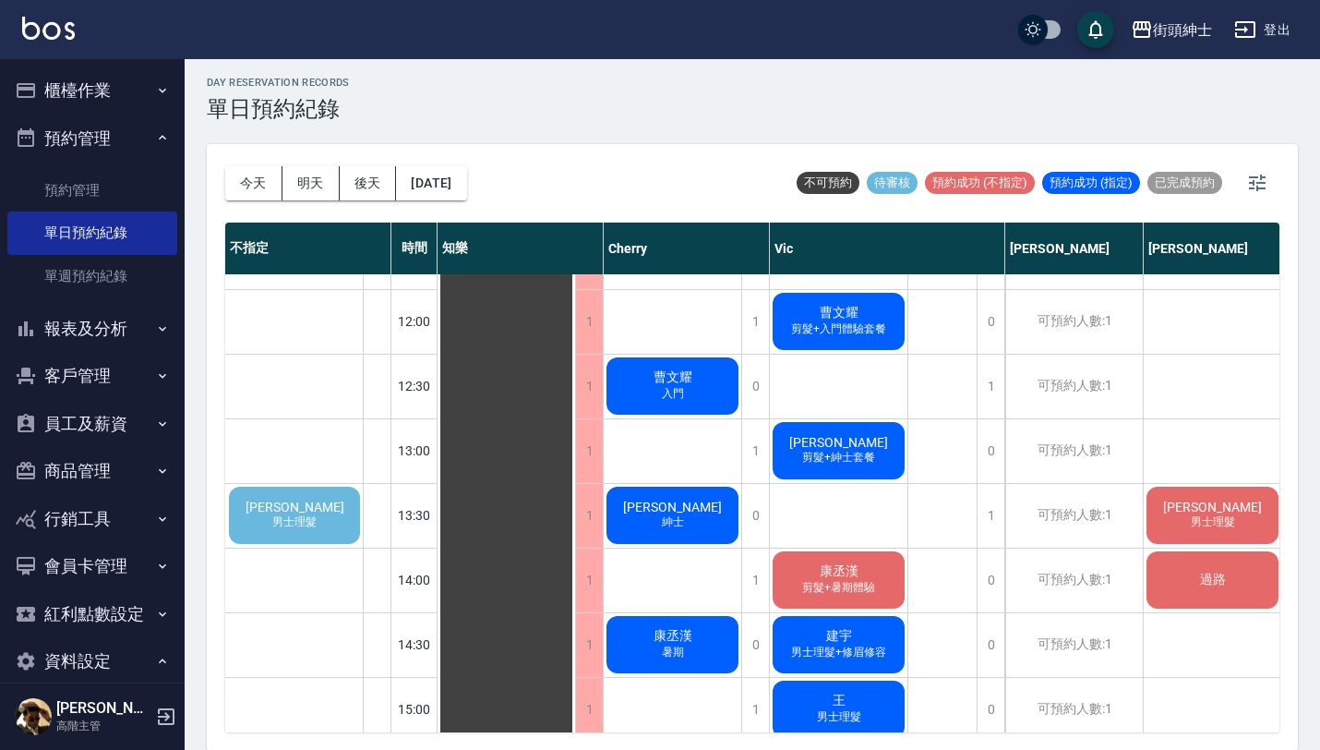
scroll to position [372, 0]
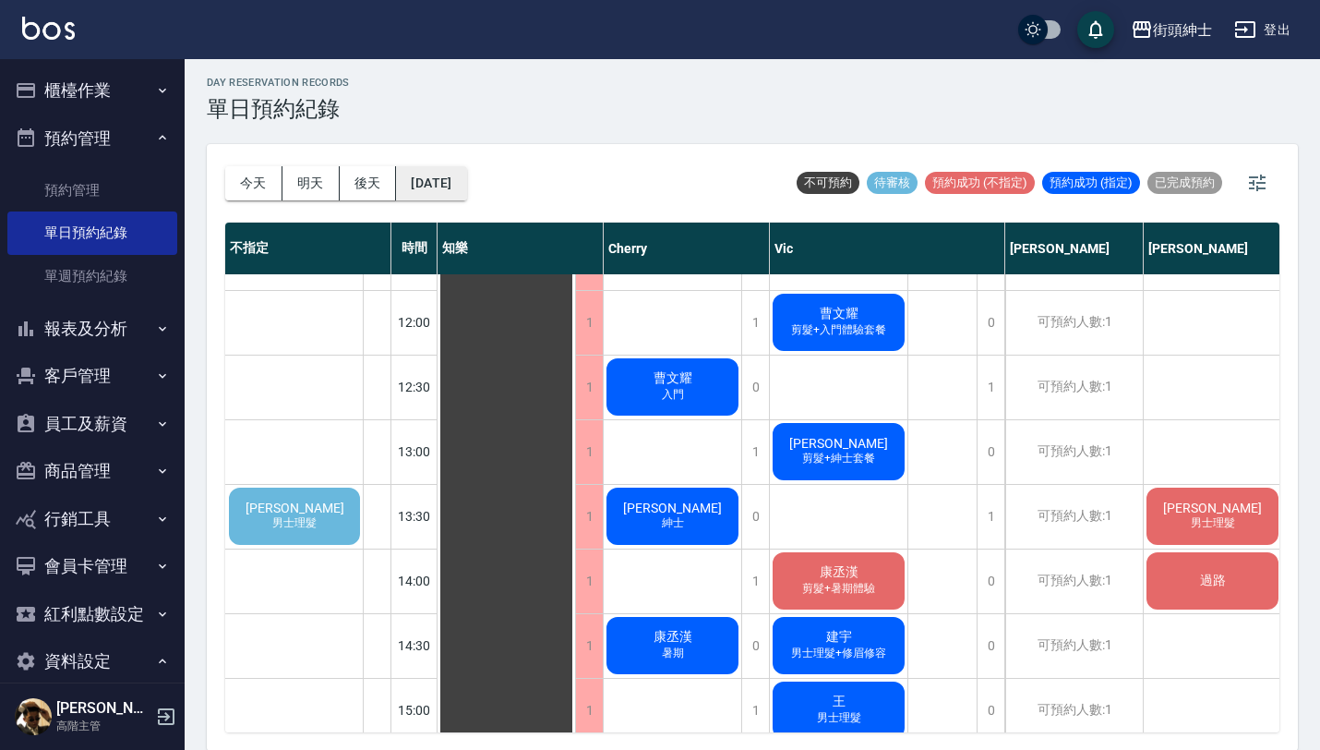
click at [453, 169] on button "[DATE]" at bounding box center [431, 183] width 70 height 34
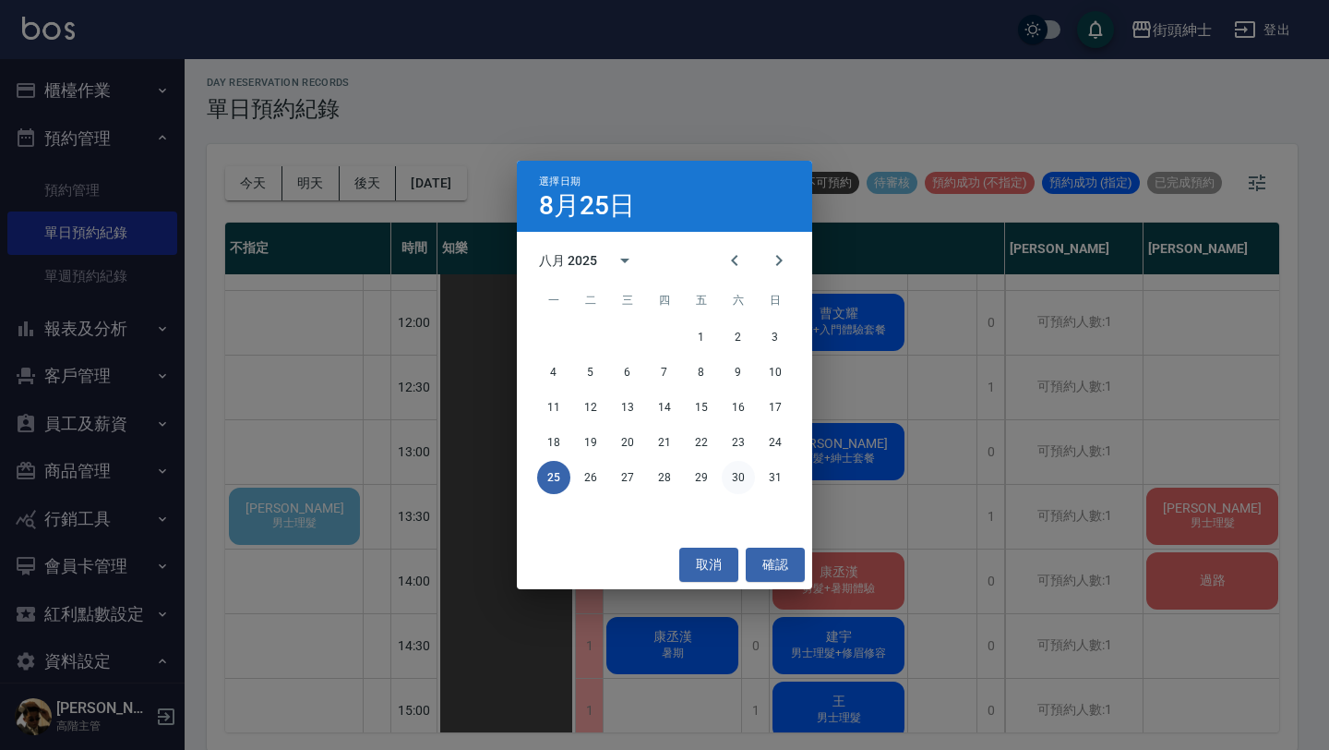
click at [736, 480] on button "30" at bounding box center [738, 477] width 33 height 33
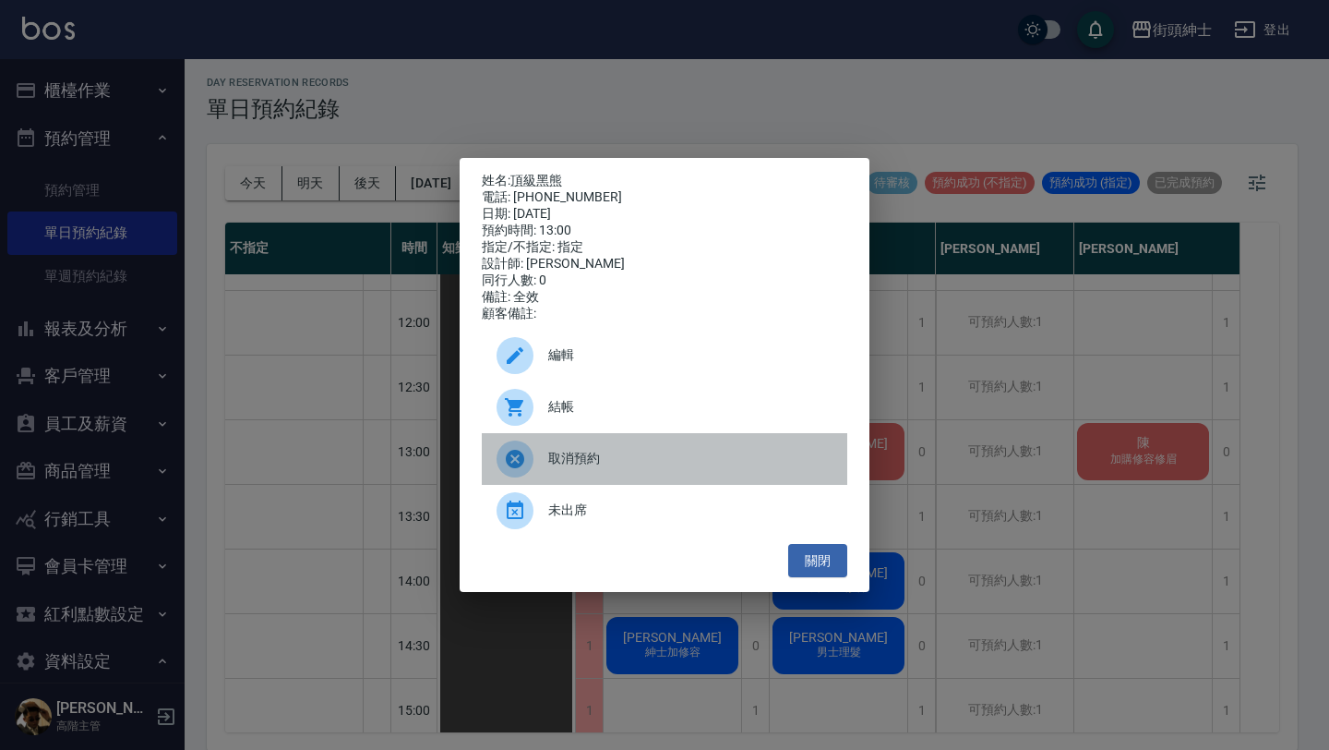
click at [629, 468] on span "取消預約" at bounding box center [690, 458] width 284 height 19
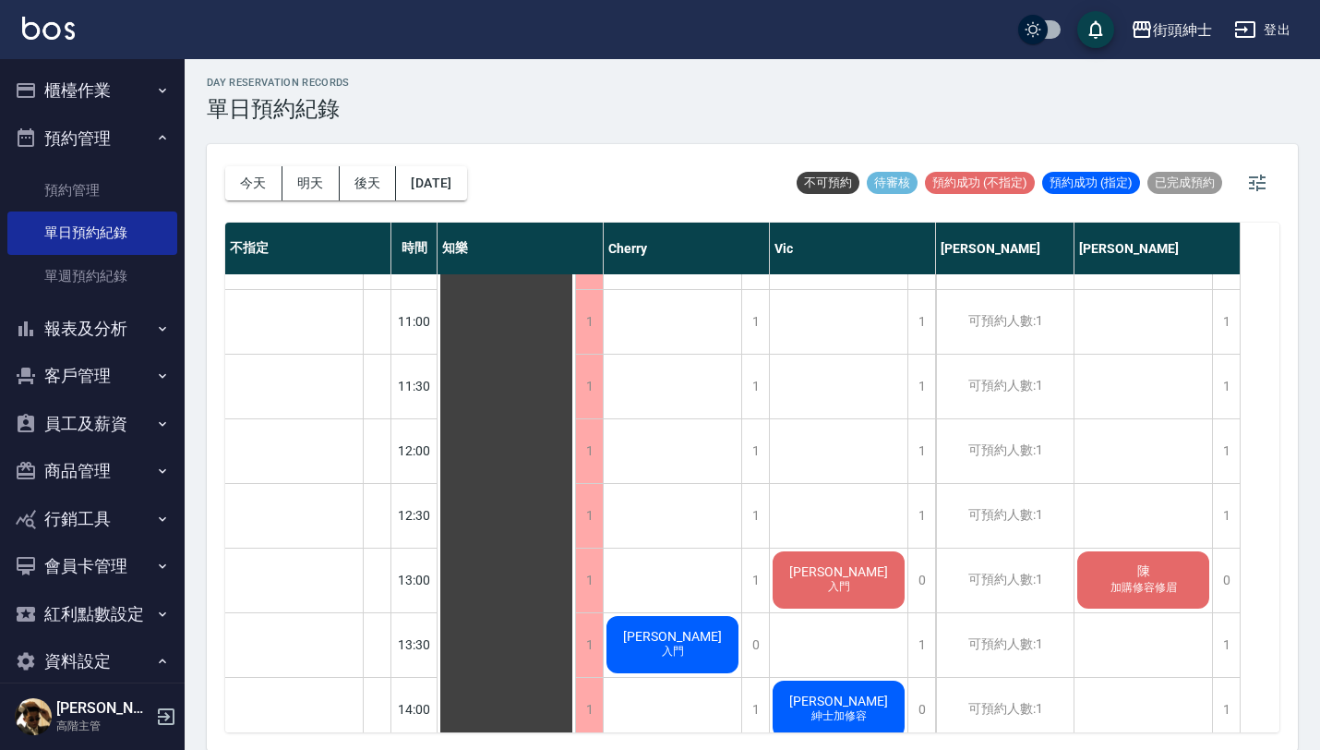
scroll to position [279, 0]
